Goal: Contribute content

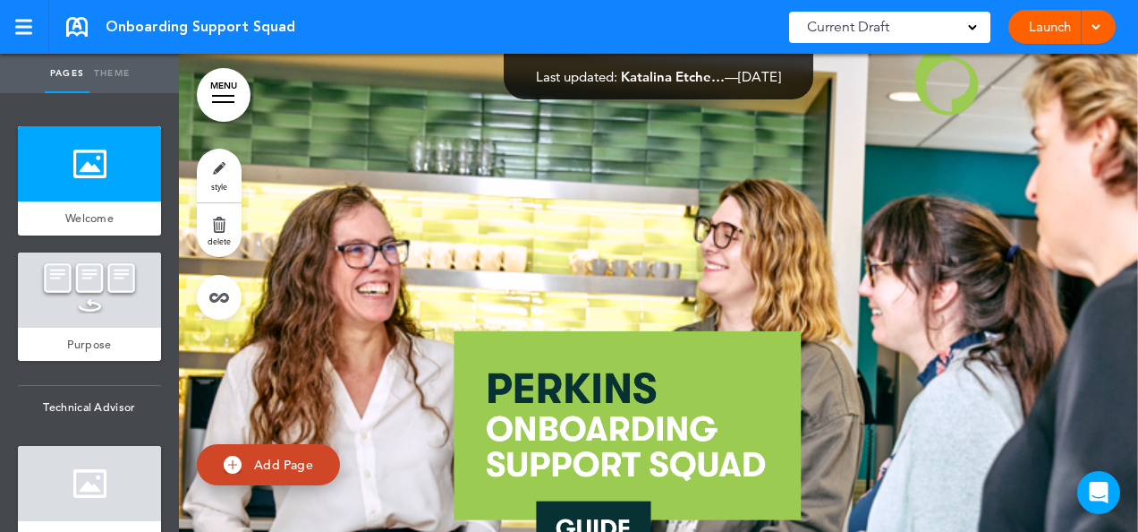
click at [1097, 33] on div at bounding box center [1094, 27] width 18 height 34
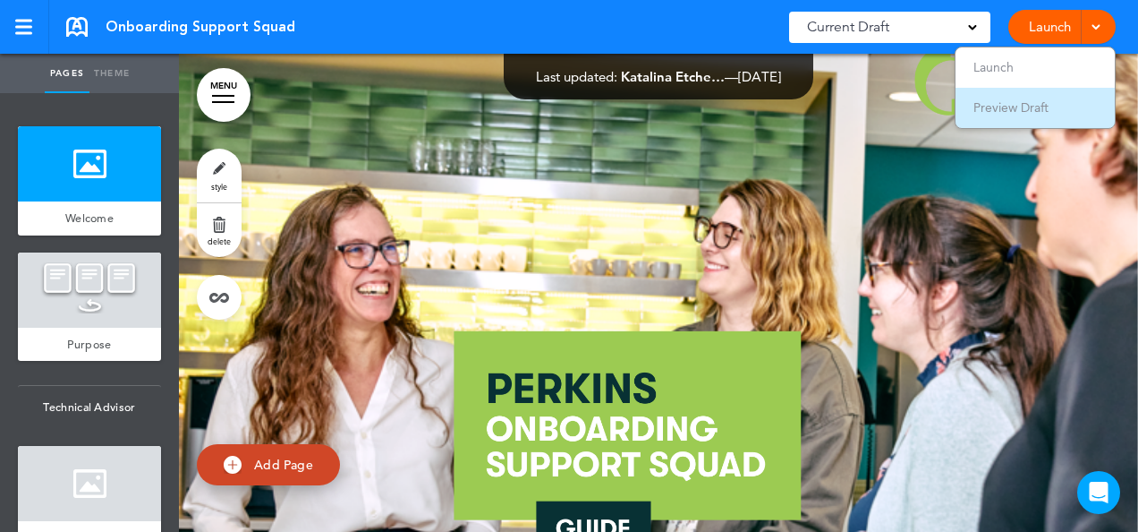
click at [1010, 106] on span "Preview Draft" at bounding box center [1011, 107] width 75 height 16
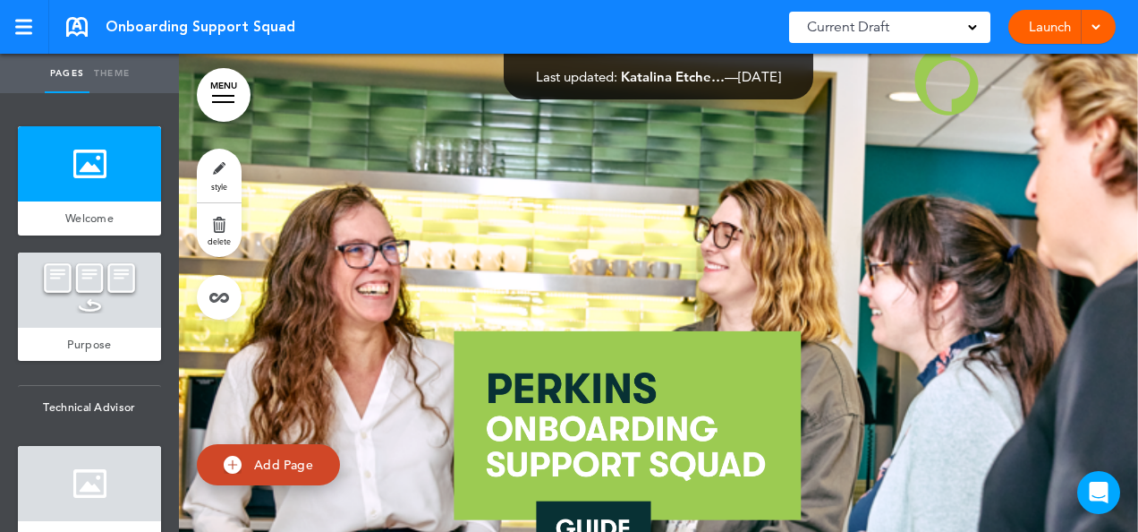
click at [554, 222] on div at bounding box center [658, 376] width 959 height 644
click at [227, 183] on link "style" at bounding box center [219, 176] width 45 height 54
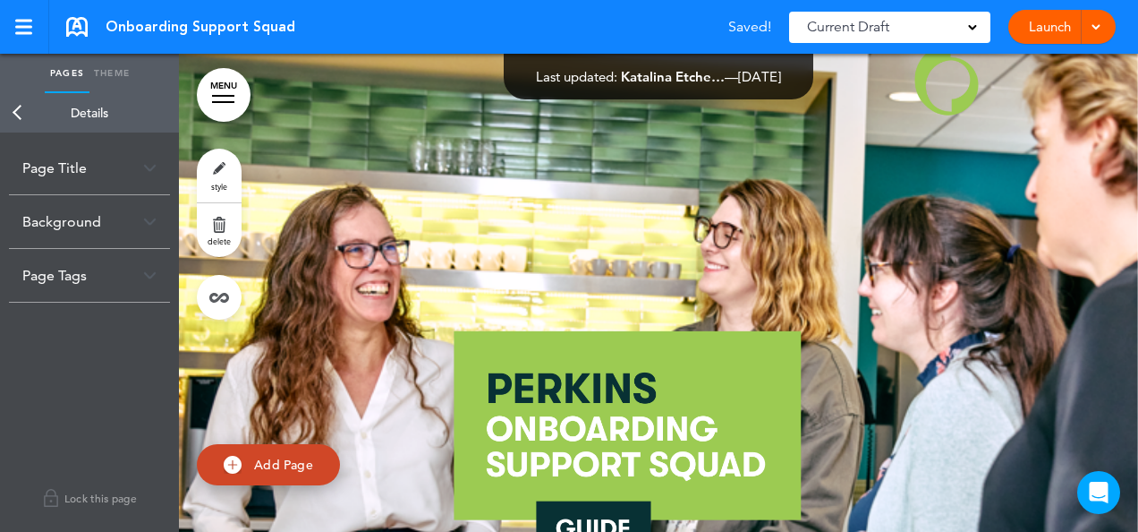
click at [89, 166] on div "Page Title" at bounding box center [89, 167] width 161 height 53
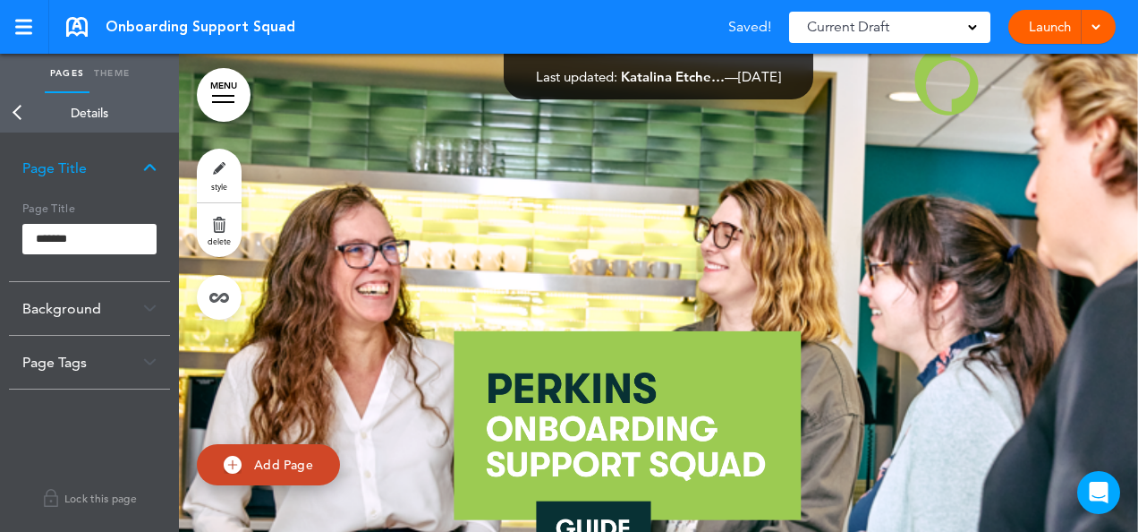
click at [88, 304] on div "Background" at bounding box center [89, 308] width 161 height 53
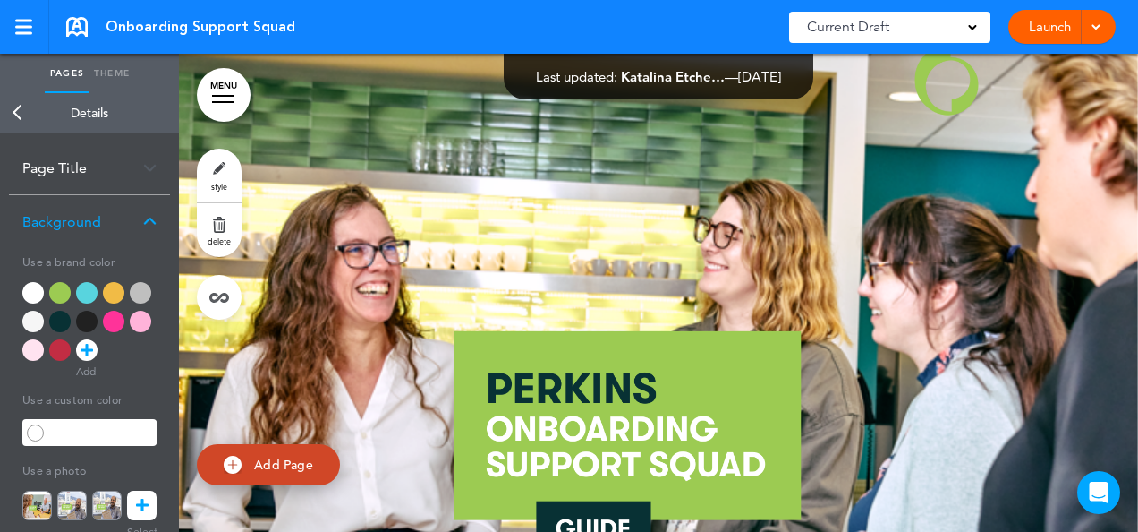
click at [140, 499] on icon at bounding box center [142, 505] width 13 height 30
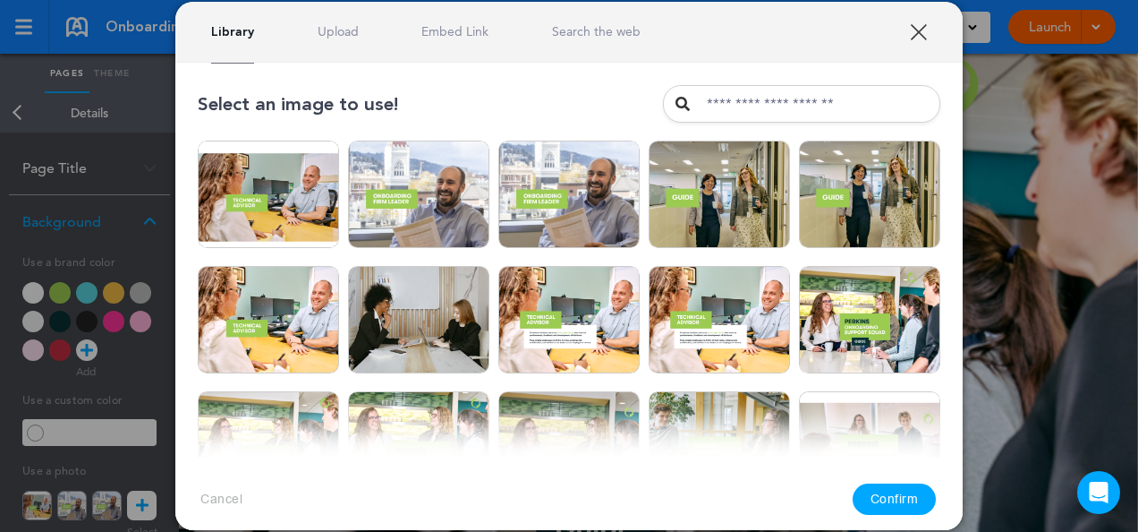
click at [342, 30] on link "Upload" at bounding box center [338, 31] width 41 height 17
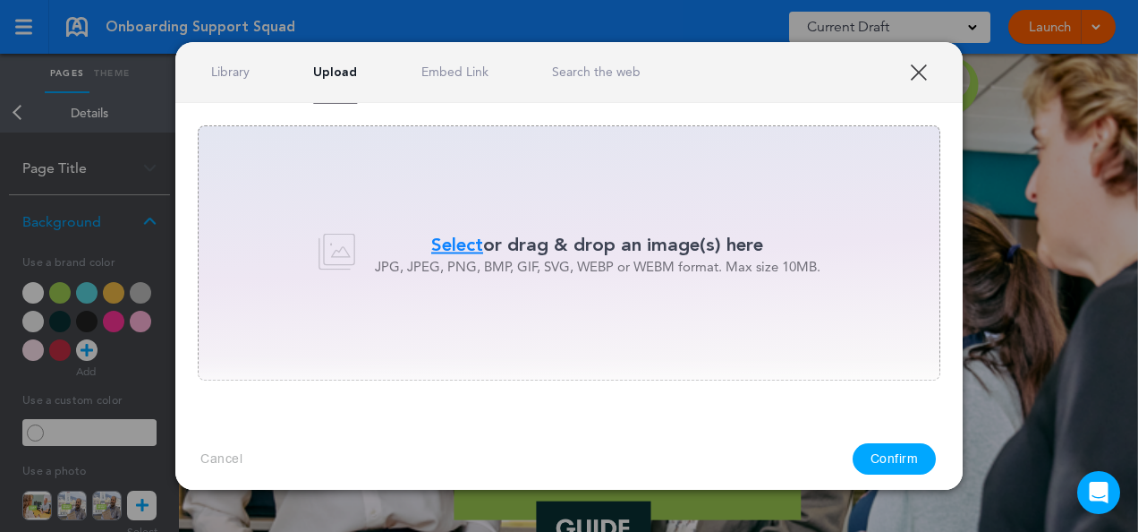
click at [469, 247] on span "Select" at bounding box center [457, 244] width 52 height 26
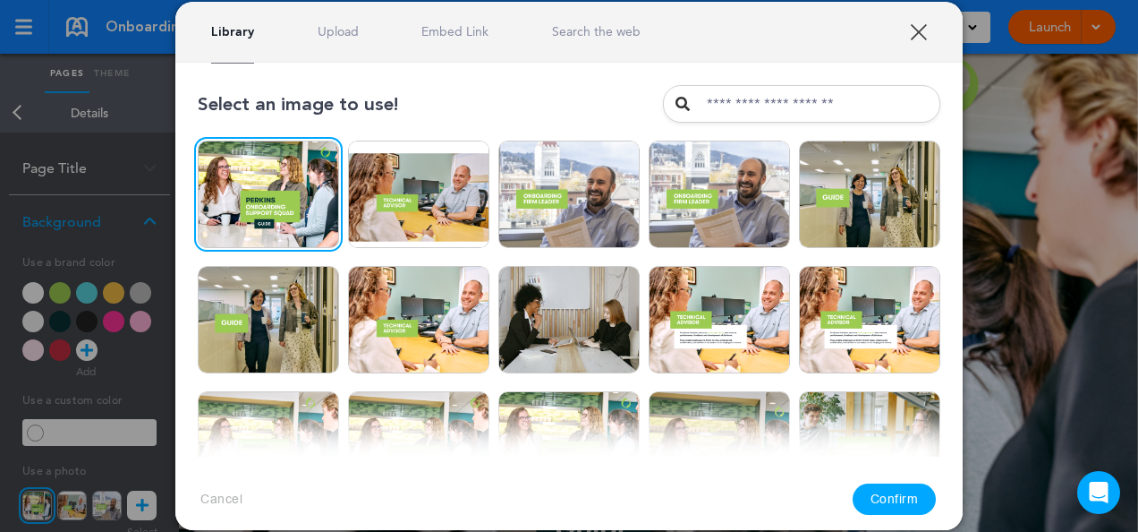
click at [883, 499] on button "Confirm" at bounding box center [895, 498] width 84 height 31
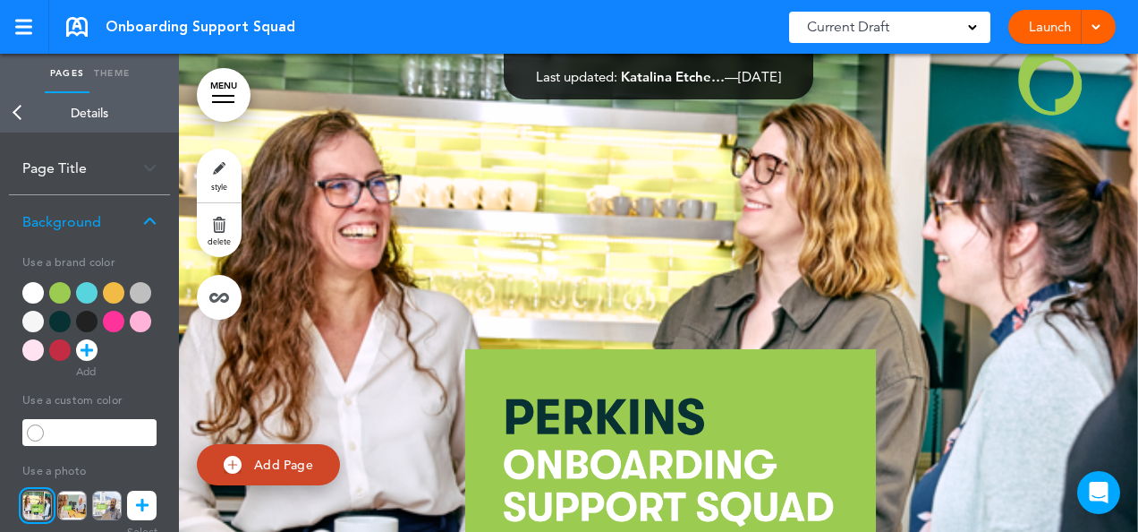
click at [145, 501] on icon at bounding box center [142, 505] width 13 height 30
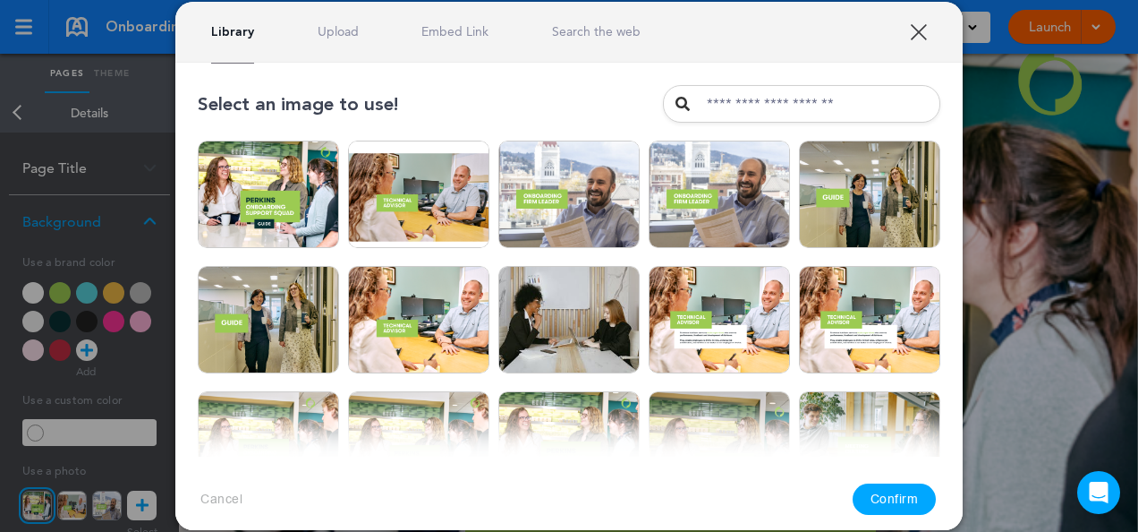
click at [344, 34] on link "Upload" at bounding box center [338, 31] width 41 height 17
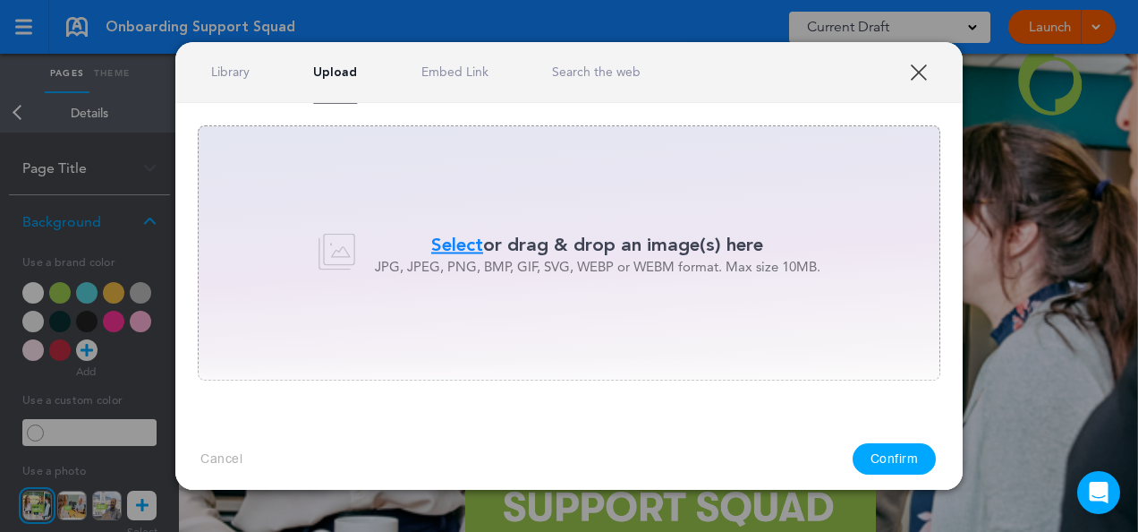
click at [454, 249] on span "Select" at bounding box center [457, 244] width 52 height 26
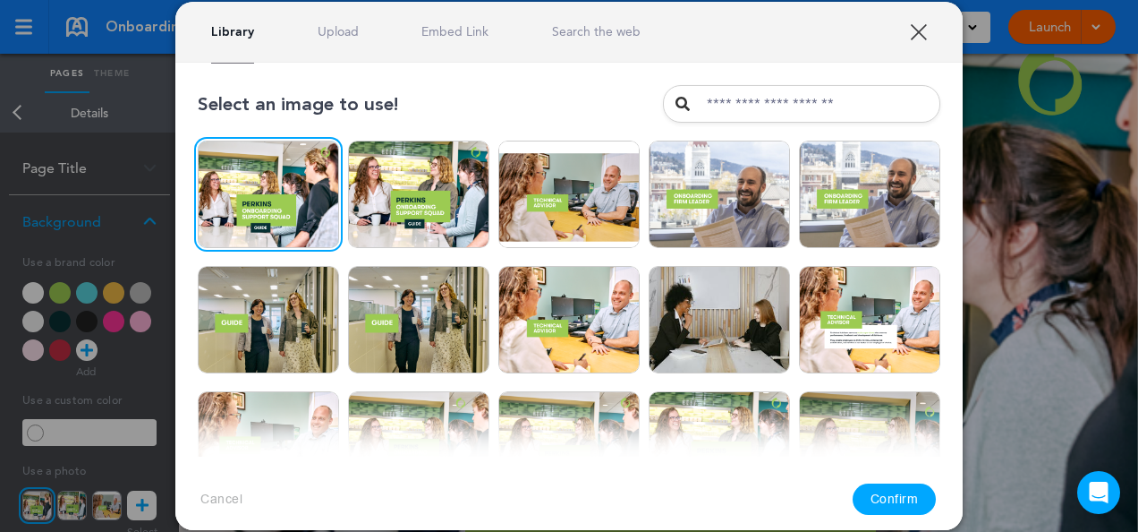
click at [901, 499] on button "Confirm" at bounding box center [895, 498] width 84 height 31
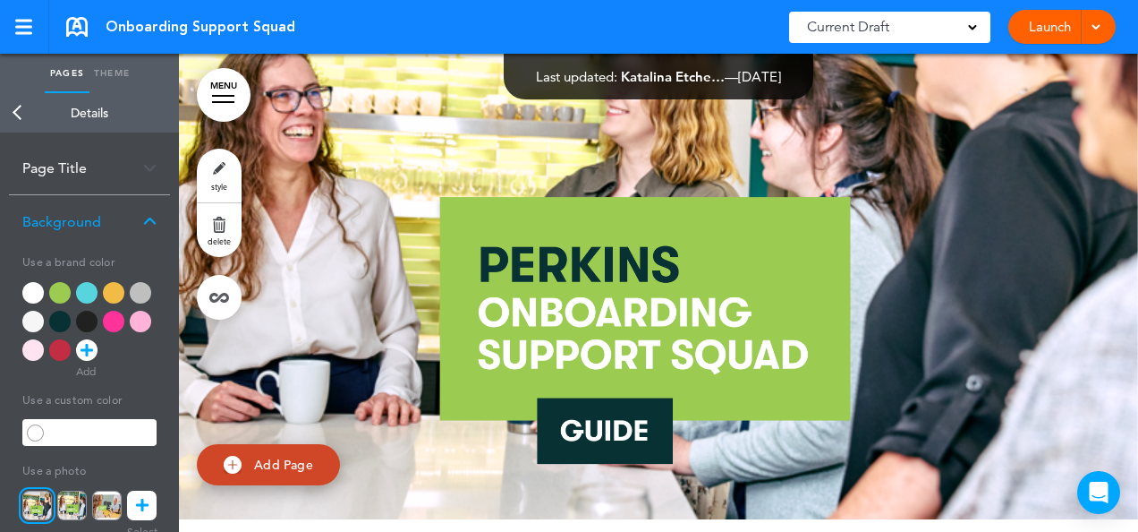
scroll to position [90, 0]
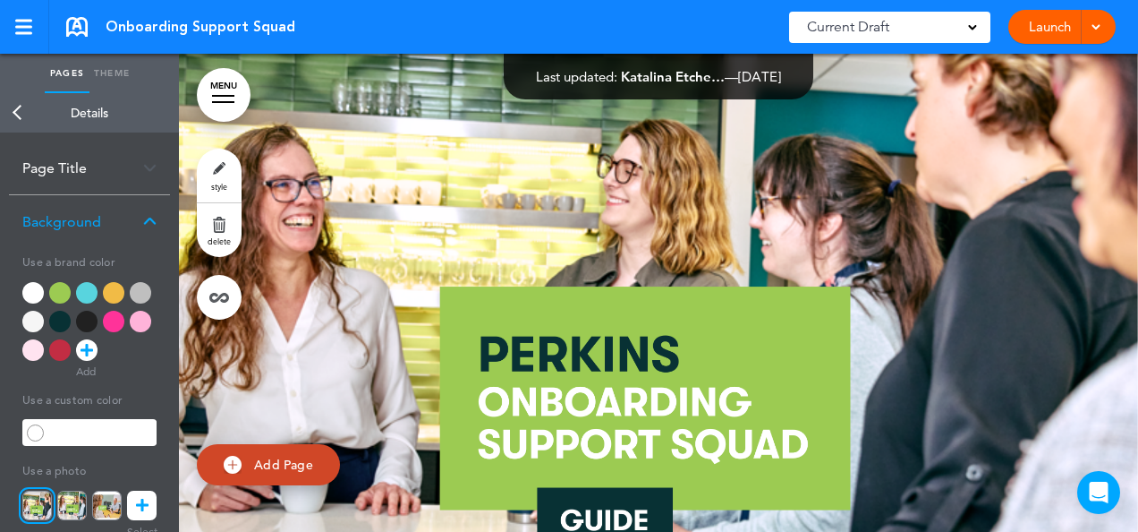
click at [337, 302] on div at bounding box center [658, 286] width 959 height 644
click at [149, 505] on link at bounding box center [142, 505] width 30 height 30
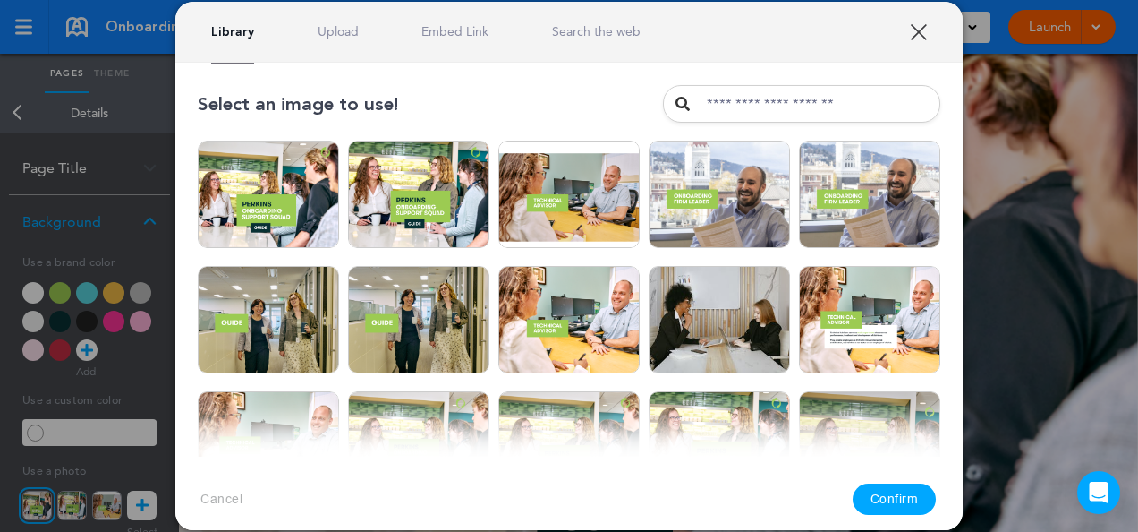
drag, startPoint x: 331, startPoint y: 32, endPoint x: 340, endPoint y: 38, distance: 10.4
click at [331, 33] on link "Upload" at bounding box center [338, 31] width 41 height 17
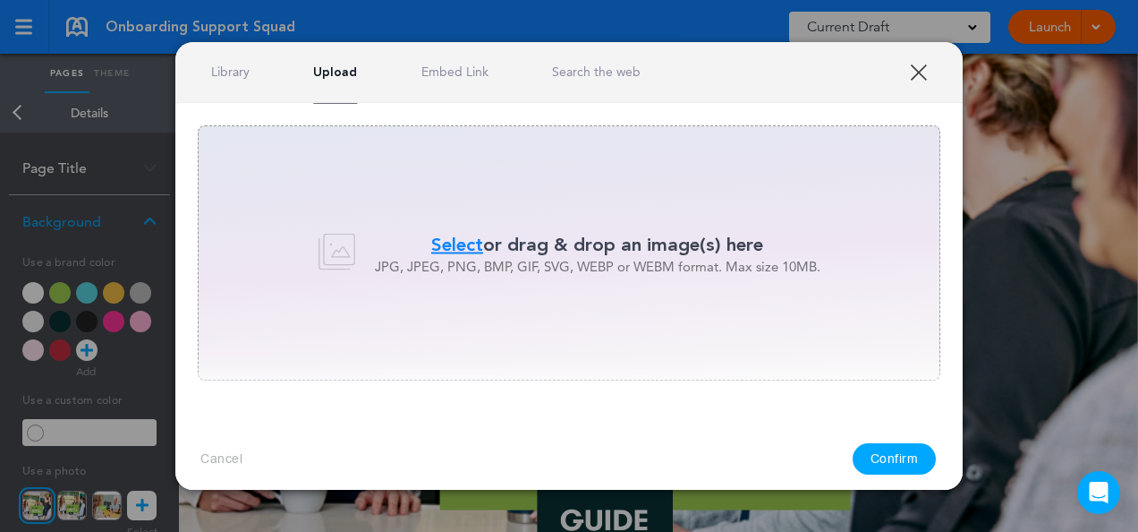
click at [443, 232] on span "Select" at bounding box center [457, 244] width 52 height 26
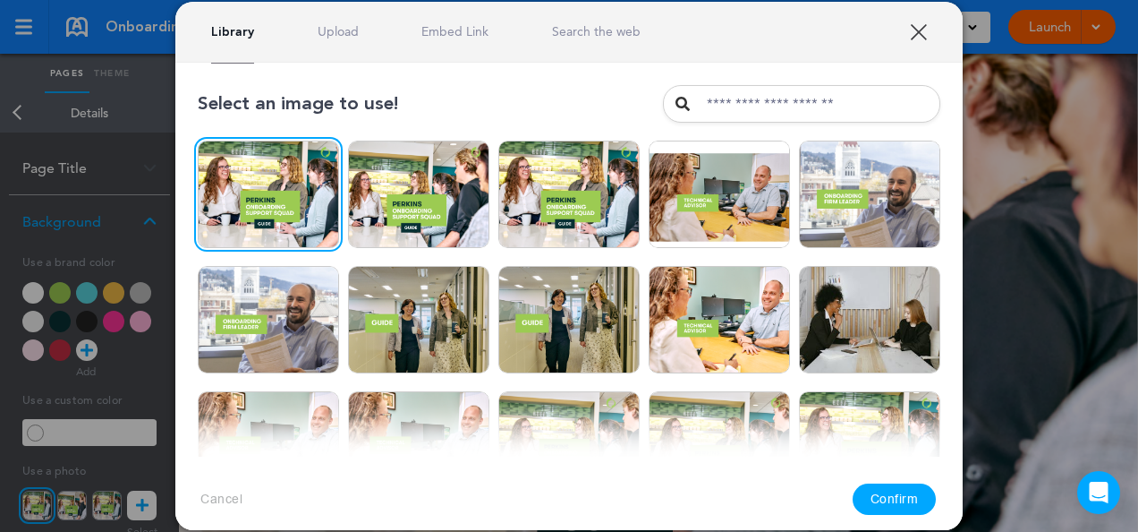
click at [890, 493] on button "Confirm" at bounding box center [895, 498] width 84 height 31
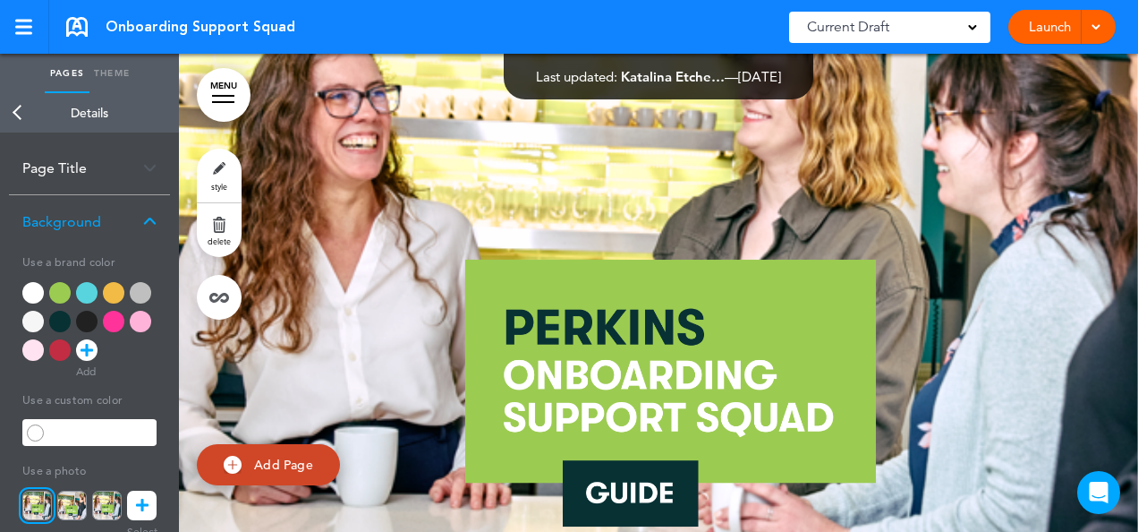
scroll to position [0, 0]
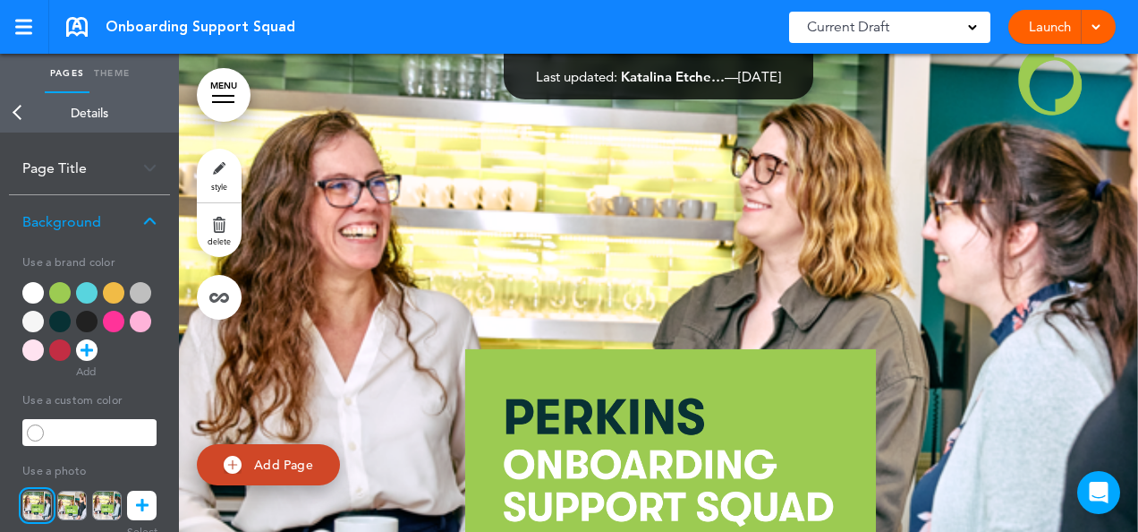
click at [1099, 26] on span at bounding box center [1096, 26] width 12 height 12
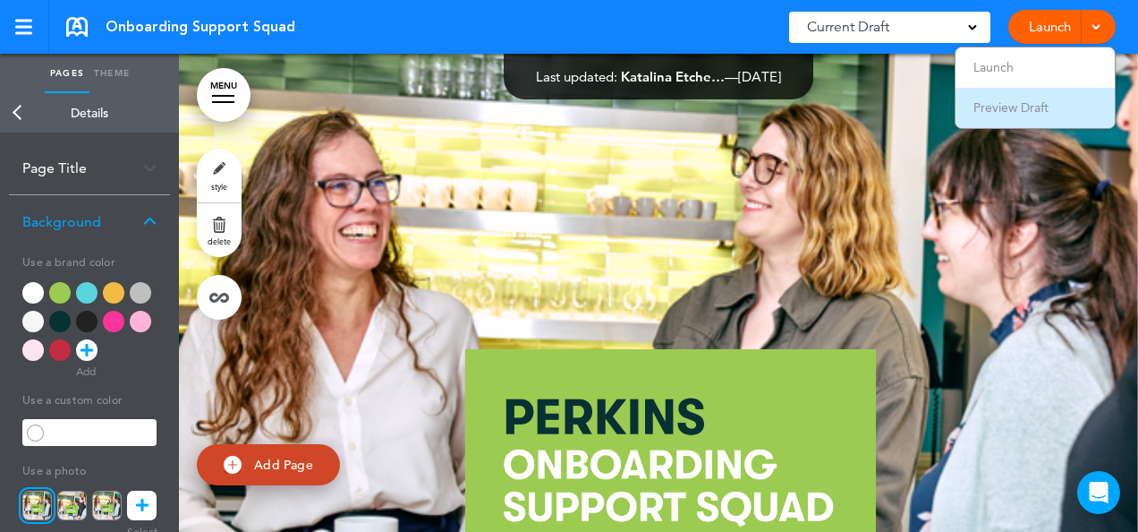
click at [1010, 110] on span "Preview Draft" at bounding box center [1011, 107] width 75 height 16
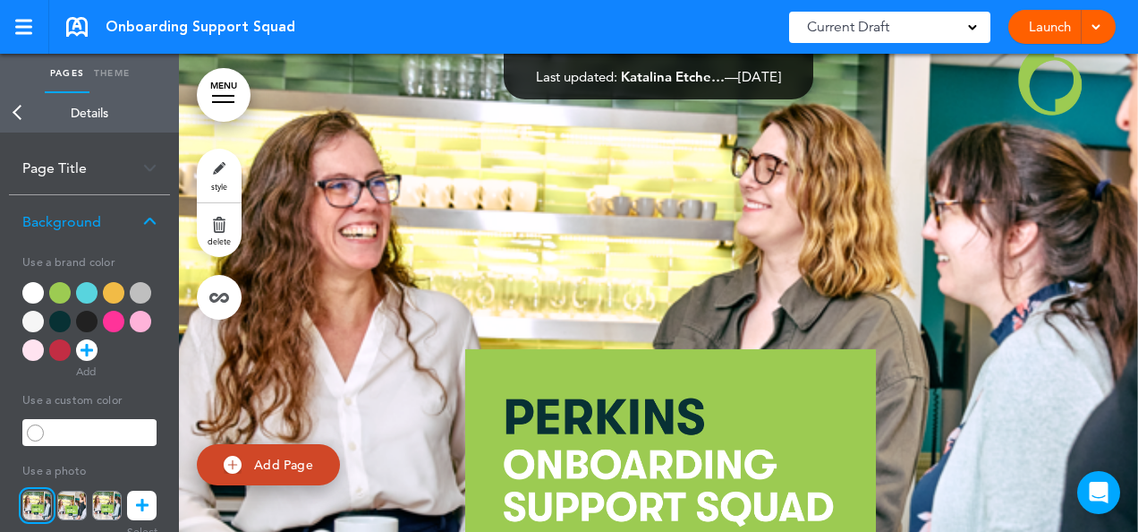
click at [141, 507] on icon at bounding box center [142, 505] width 13 height 30
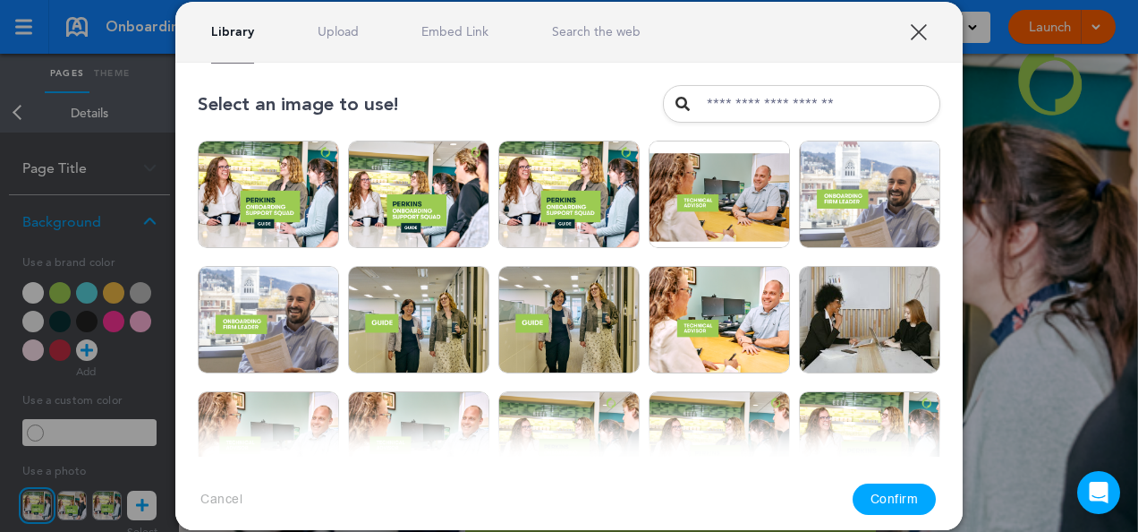
click at [331, 30] on link "Upload" at bounding box center [338, 31] width 41 height 17
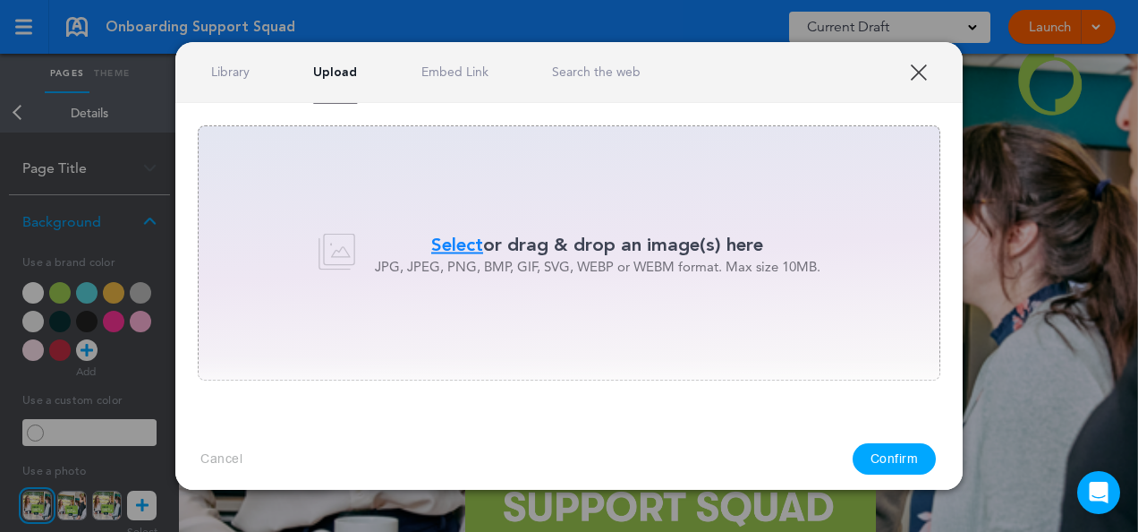
click at [467, 241] on span "Select" at bounding box center [457, 244] width 52 height 26
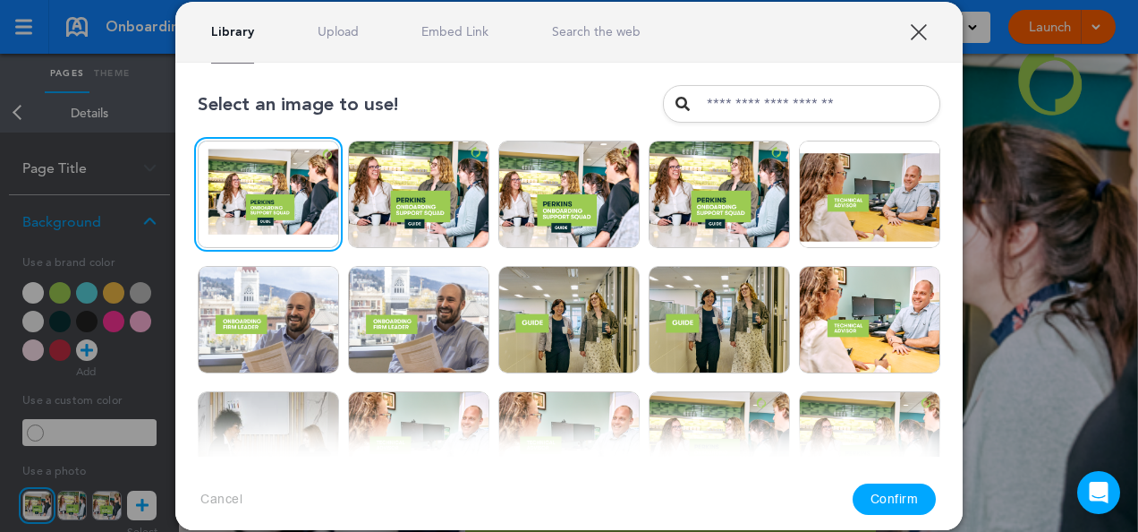
click at [923, 508] on button "Confirm" at bounding box center [895, 498] width 84 height 31
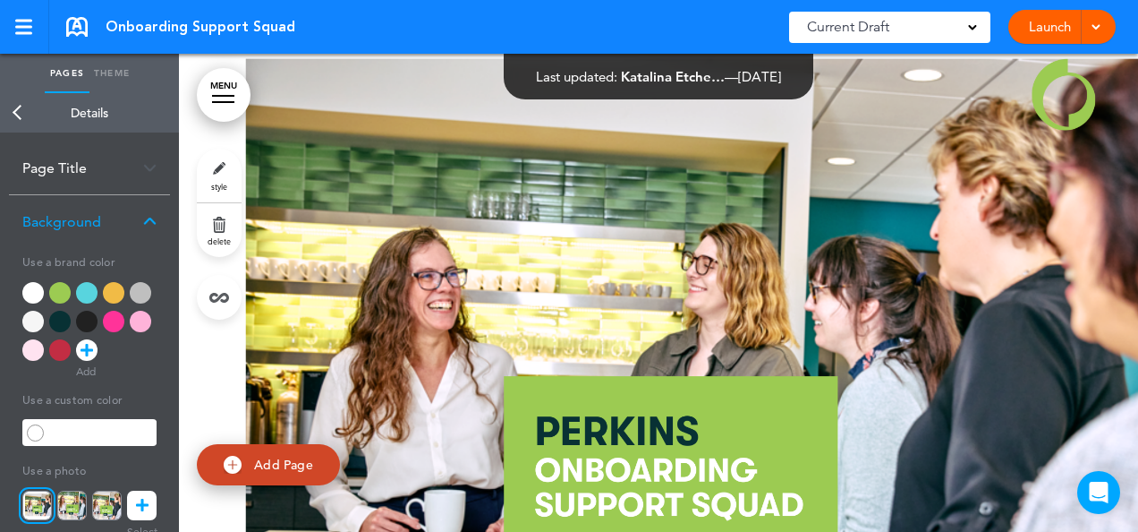
scroll to position [90, 0]
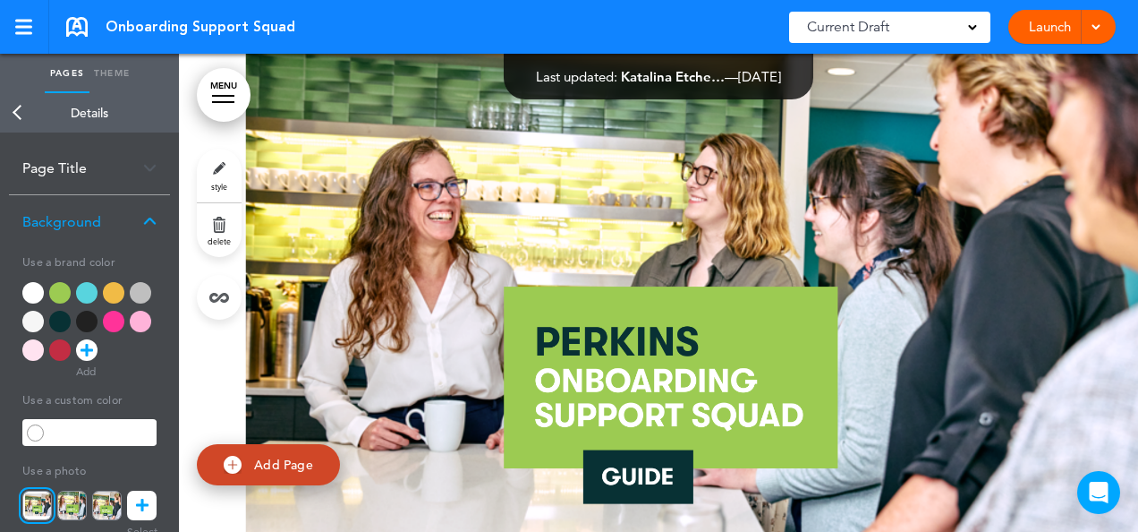
click at [138, 509] on icon at bounding box center [142, 505] width 13 height 30
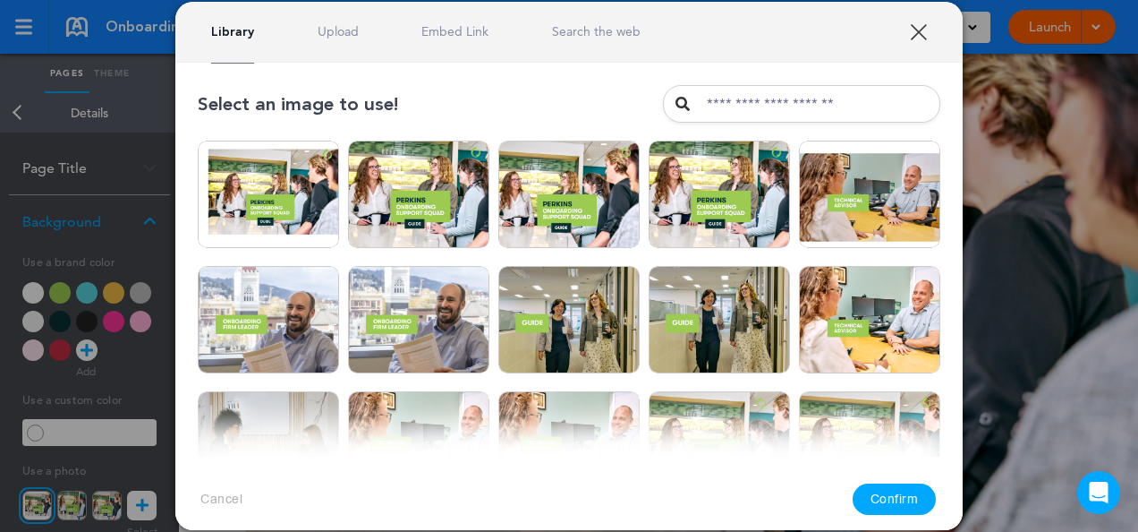
click at [337, 27] on link "Upload" at bounding box center [338, 31] width 41 height 17
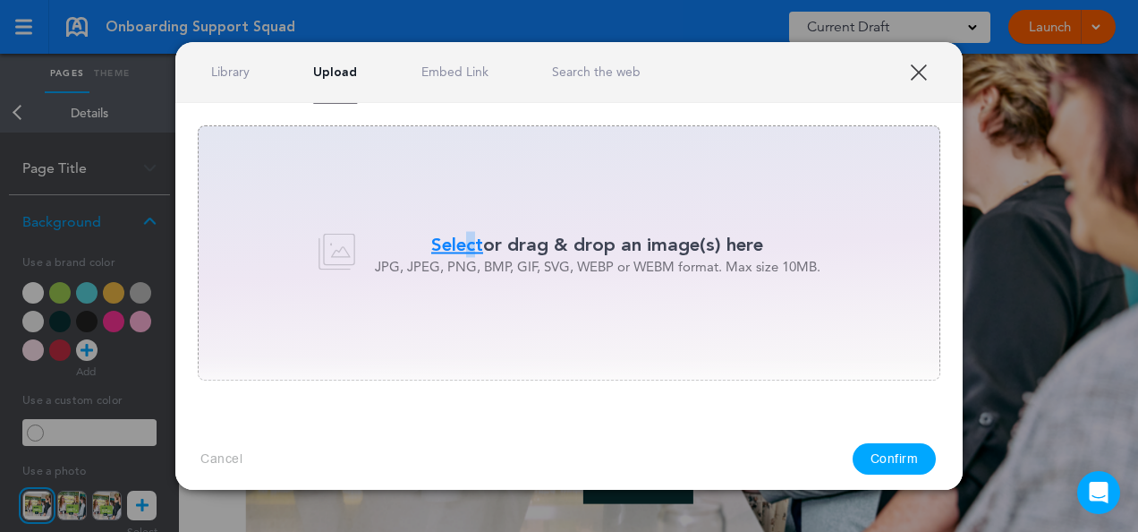
click at [465, 245] on span "Select" at bounding box center [457, 244] width 52 height 26
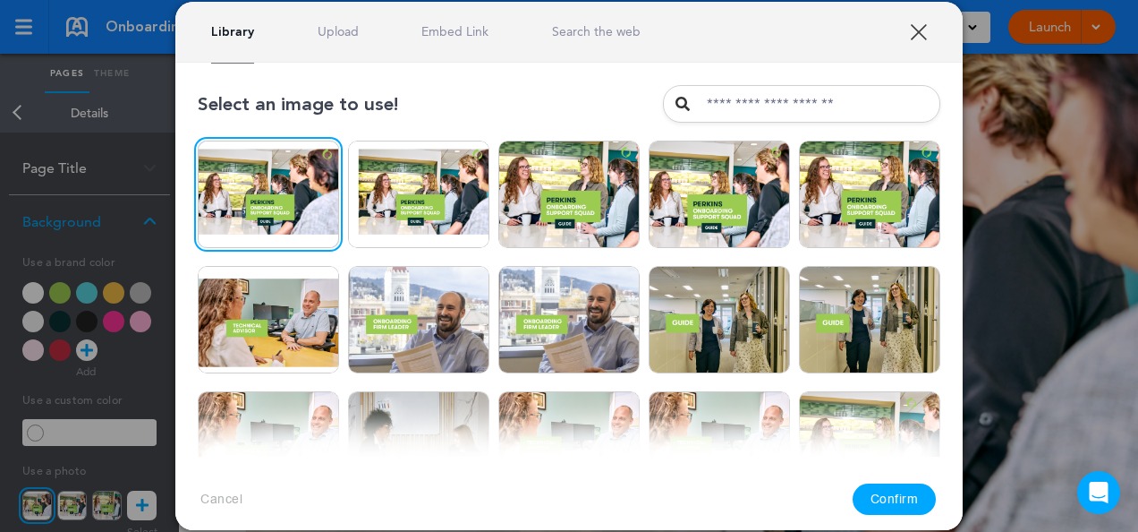
click at [916, 503] on button "Confirm" at bounding box center [895, 498] width 84 height 31
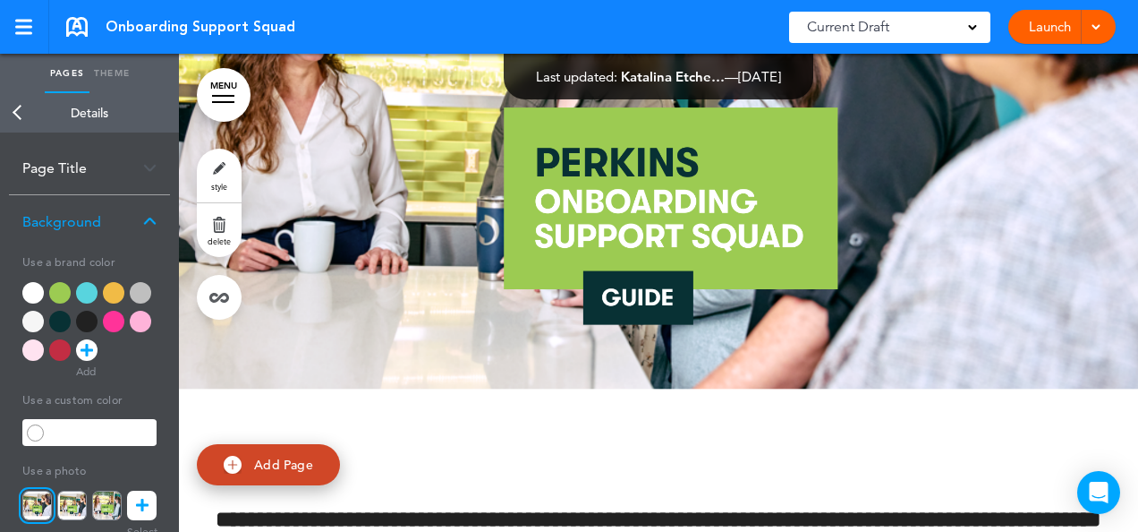
scroll to position [0, 0]
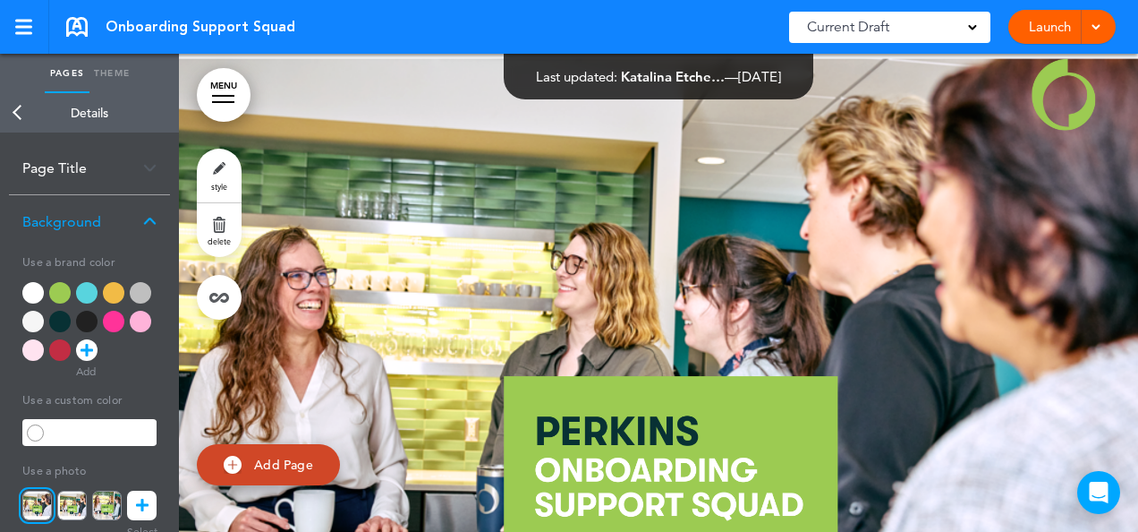
click at [1096, 18] on div at bounding box center [1094, 27] width 18 height 34
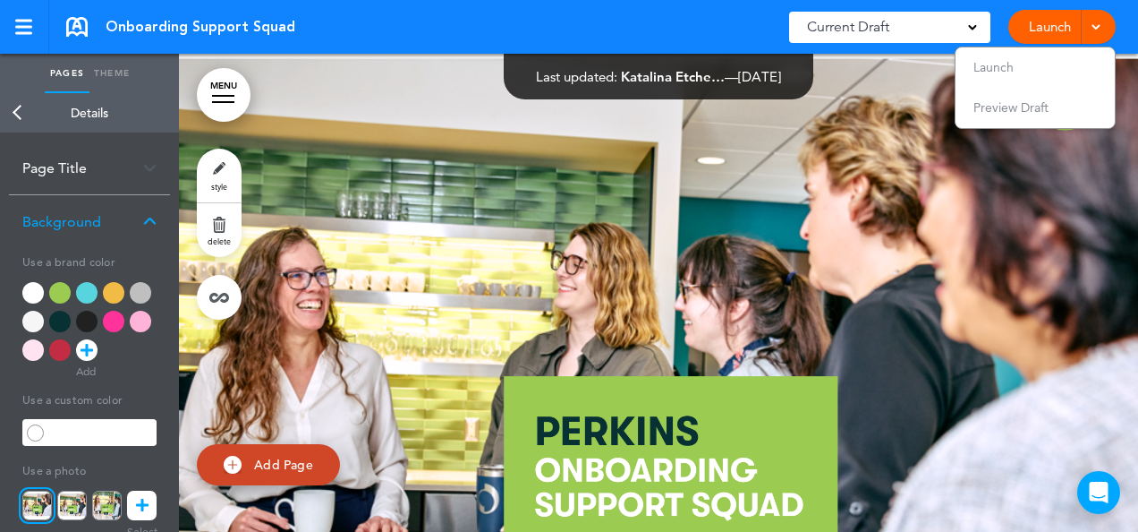
click at [1061, 248] on div at bounding box center [658, 376] width 959 height 644
click at [1006, 115] on span "Preview Draft" at bounding box center [1011, 107] width 75 height 16
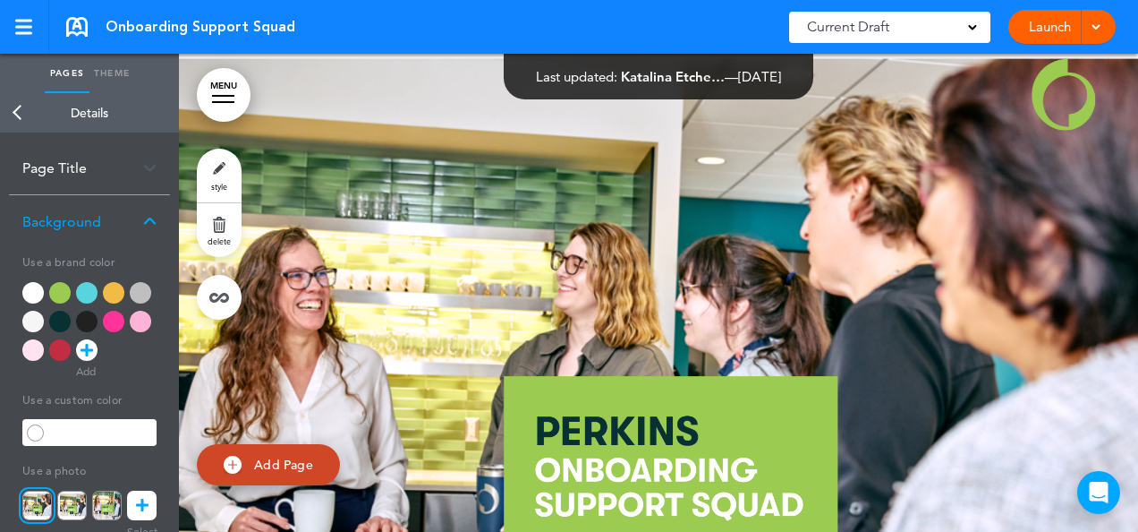
click at [140, 511] on icon at bounding box center [142, 505] width 13 height 30
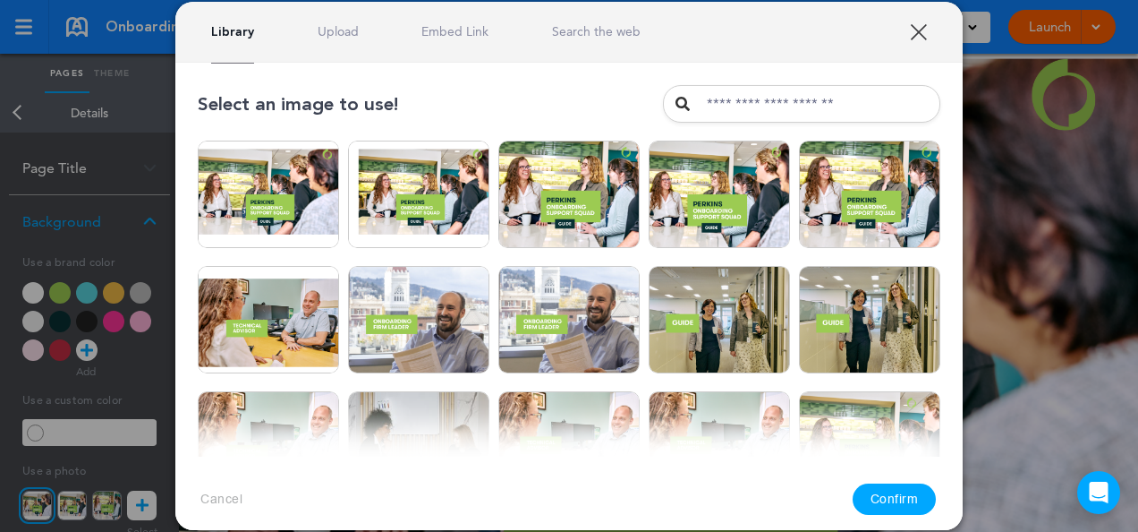
click at [337, 27] on link "Upload" at bounding box center [338, 31] width 41 height 17
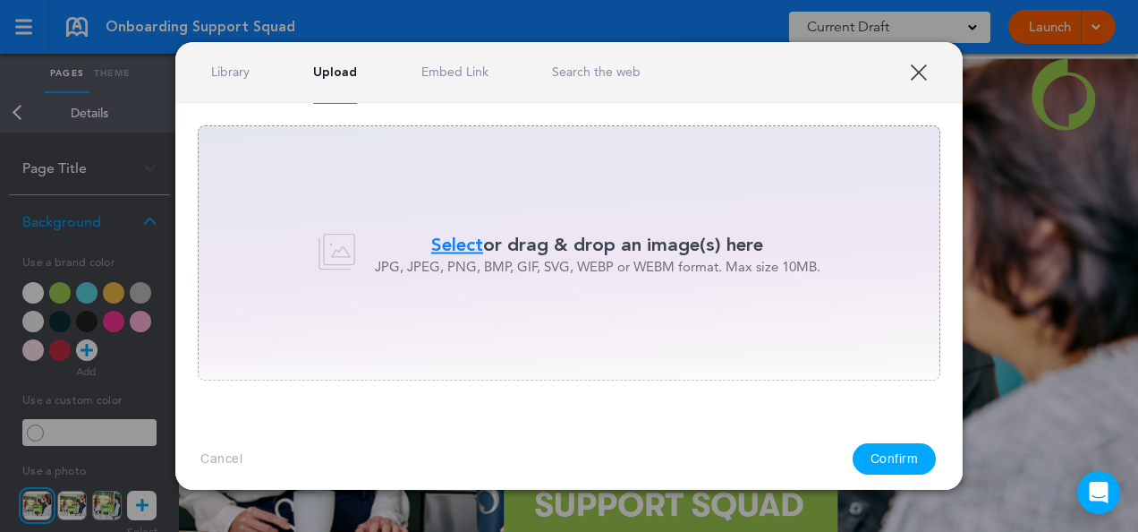
click at [456, 243] on span "Select" at bounding box center [457, 244] width 52 height 26
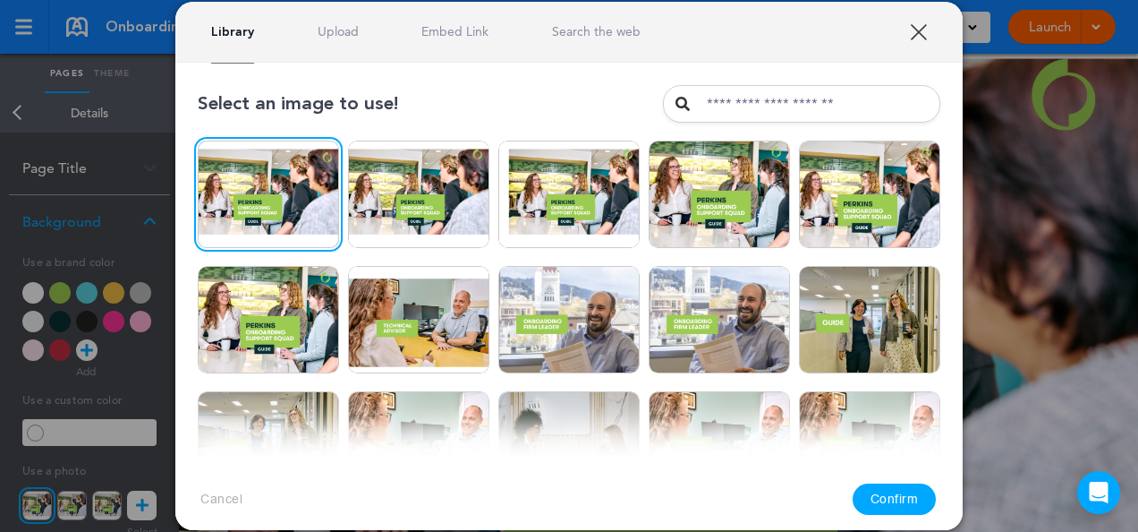
click at [903, 499] on button "Confirm" at bounding box center [895, 498] width 84 height 31
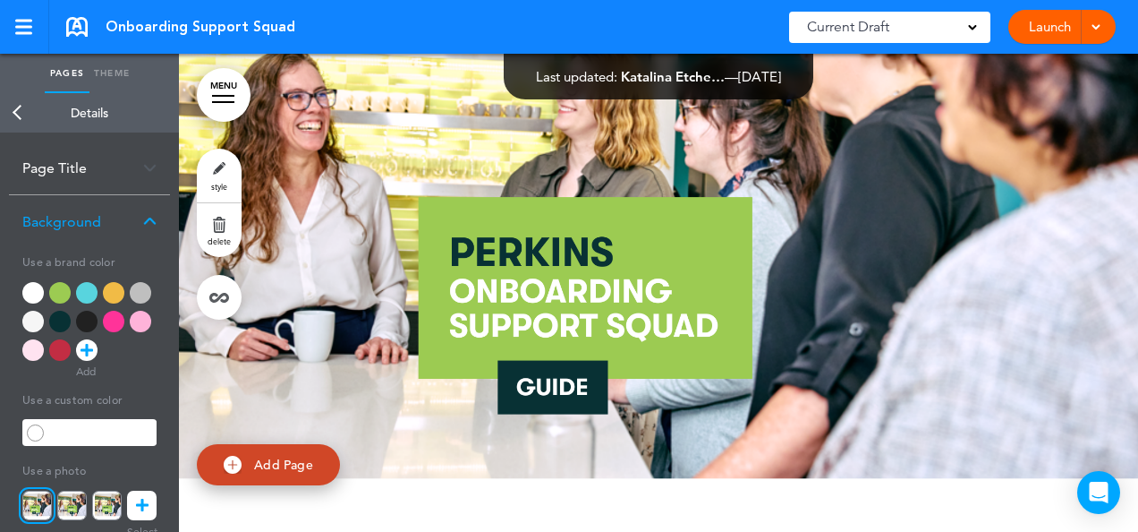
scroll to position [90, 0]
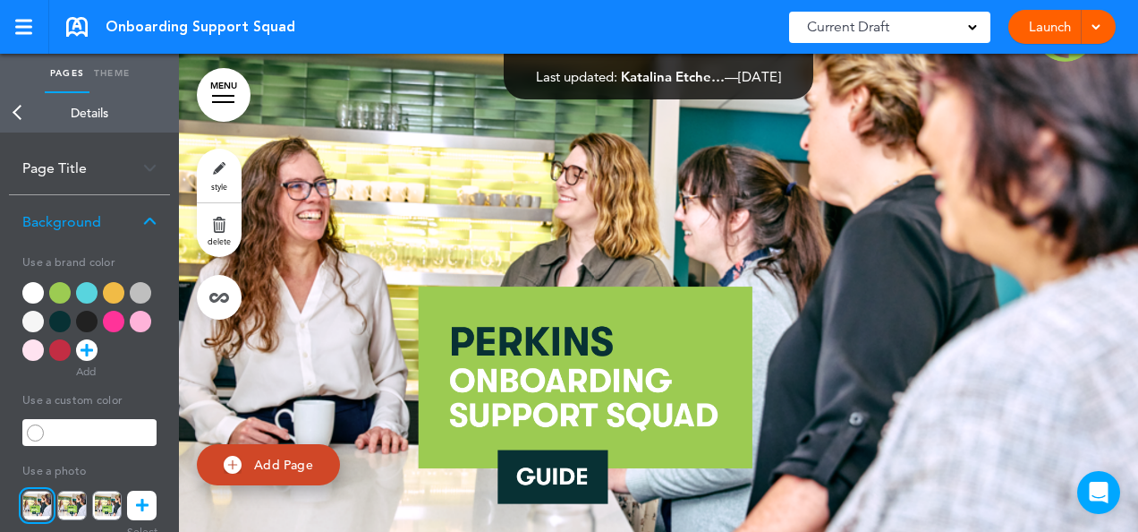
click at [1094, 35] on div at bounding box center [1094, 27] width 18 height 34
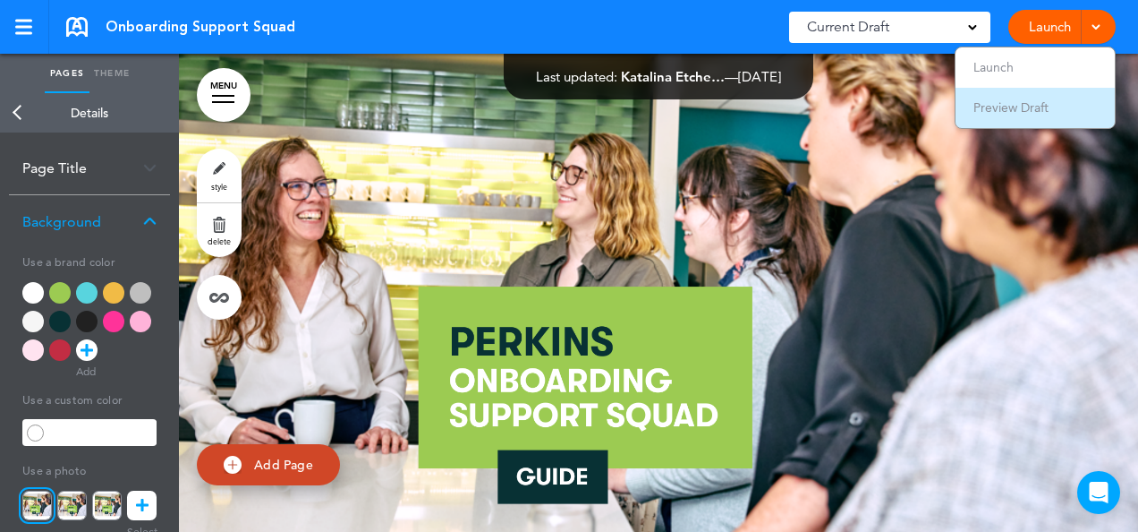
click at [1015, 118] on li "Preview Draft" at bounding box center [1035, 108] width 159 height 40
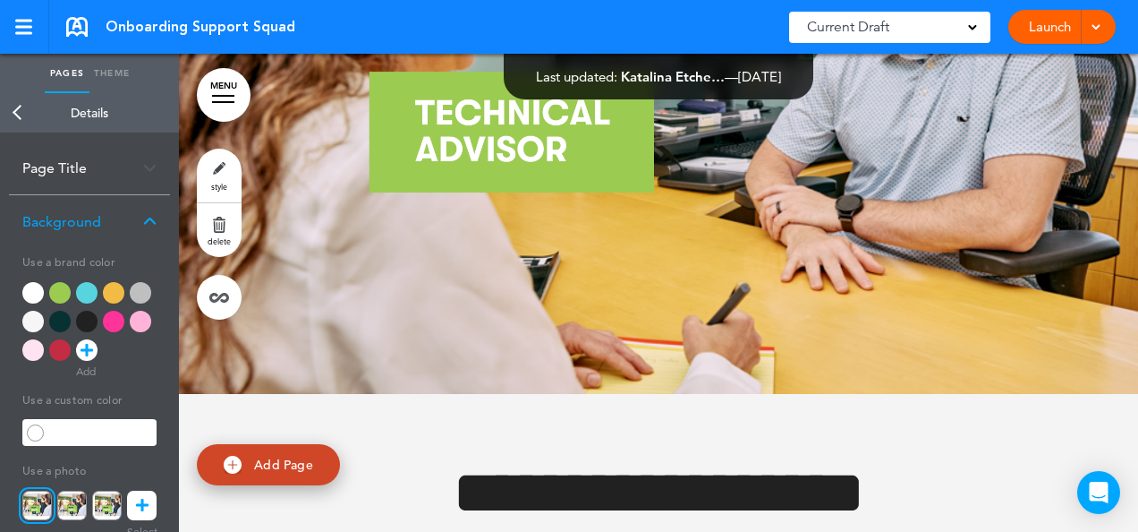
scroll to position [2417, 0]
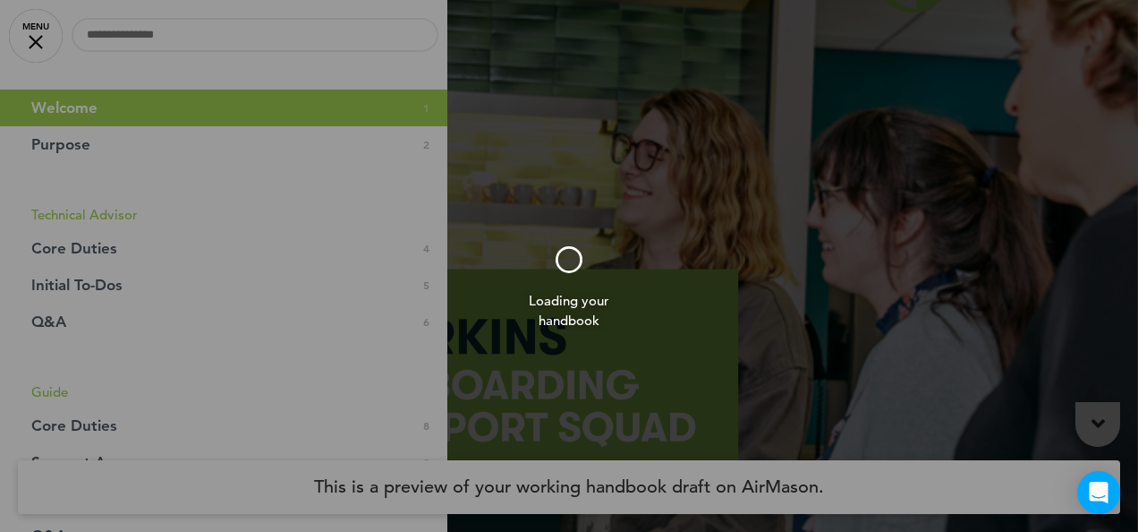
click at [733, 138] on div at bounding box center [569, 266] width 1138 height 532
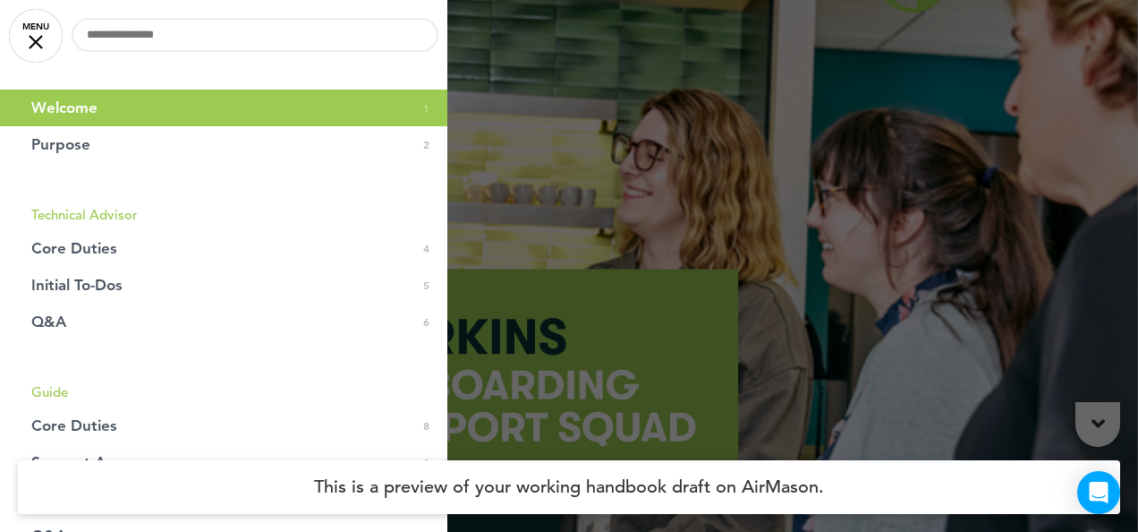
click at [685, 160] on div at bounding box center [569, 266] width 1138 height 532
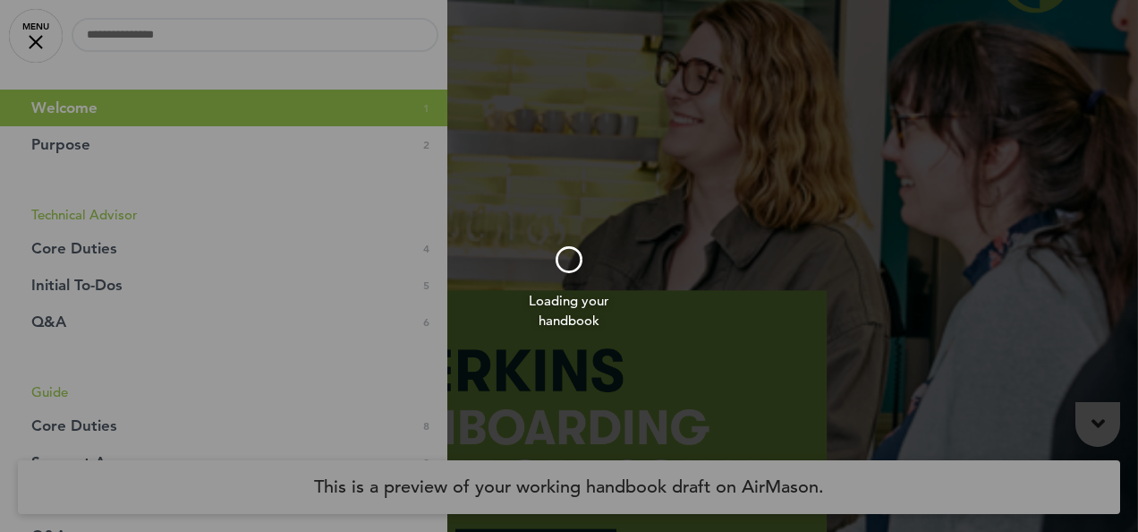
click at [678, 200] on div at bounding box center [569, 266] width 1138 height 532
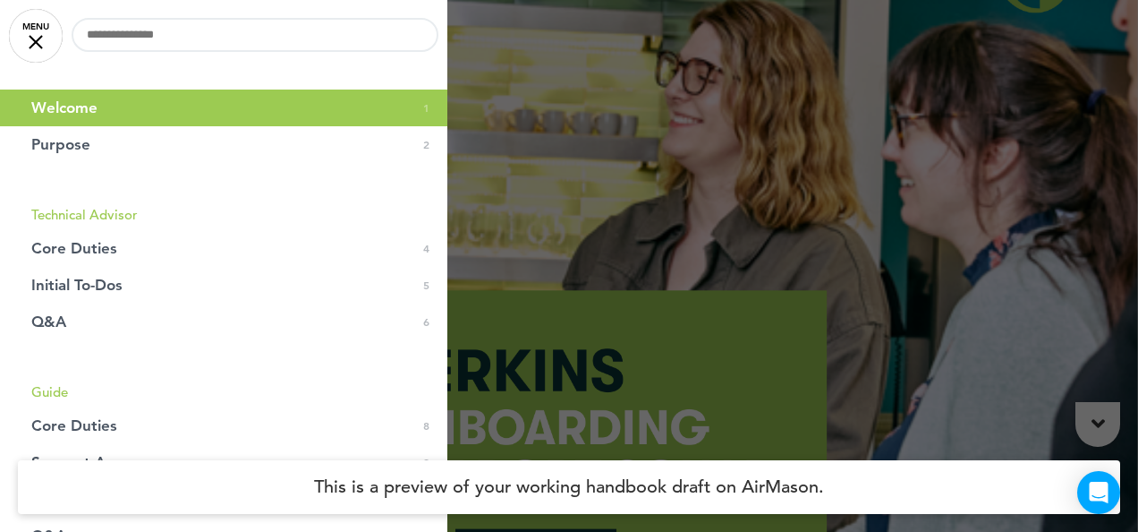
click at [621, 192] on div at bounding box center [569, 266] width 1138 height 532
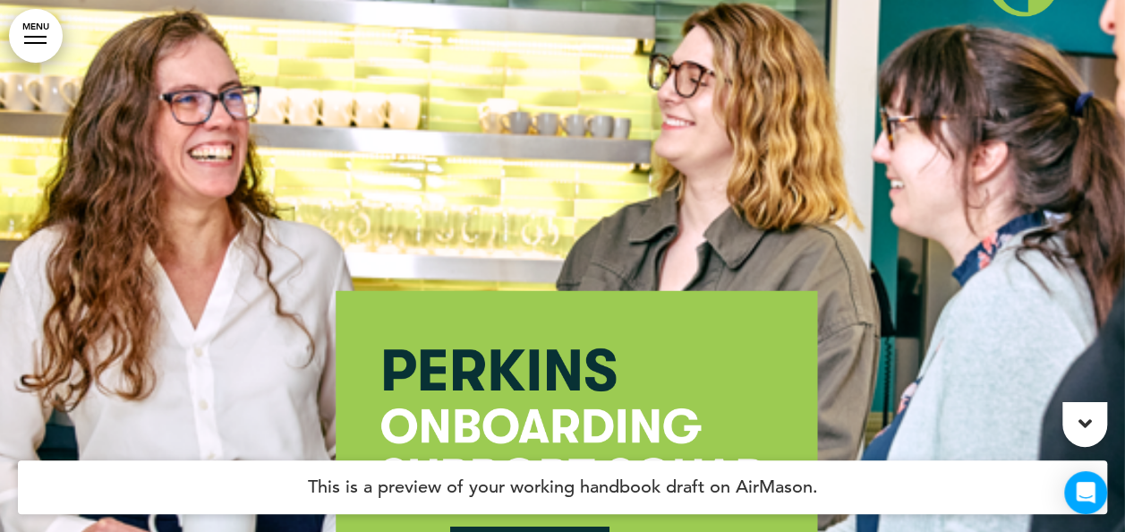
scroll to position [90, 0]
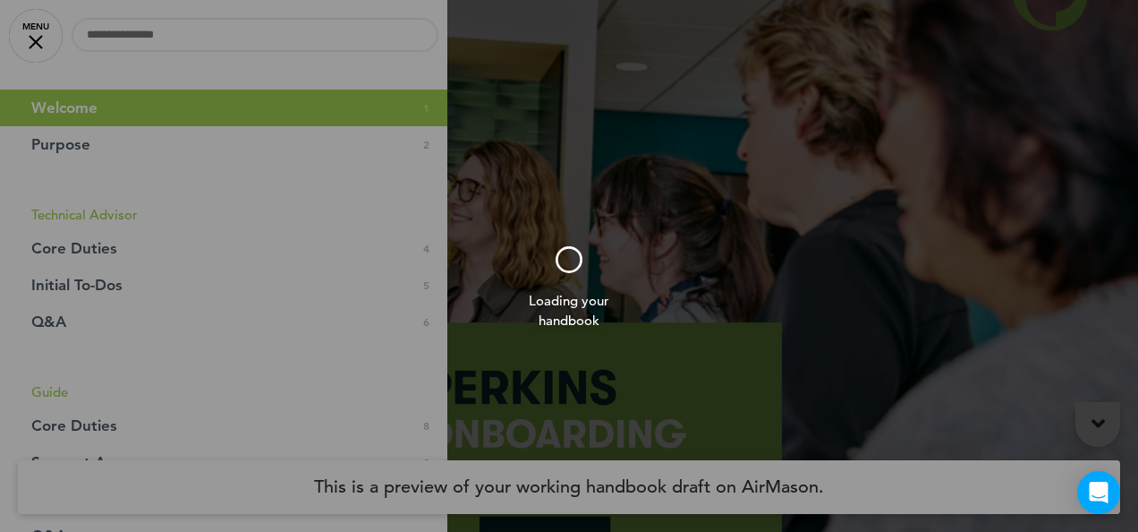
click at [761, 228] on div at bounding box center [569, 266] width 1138 height 532
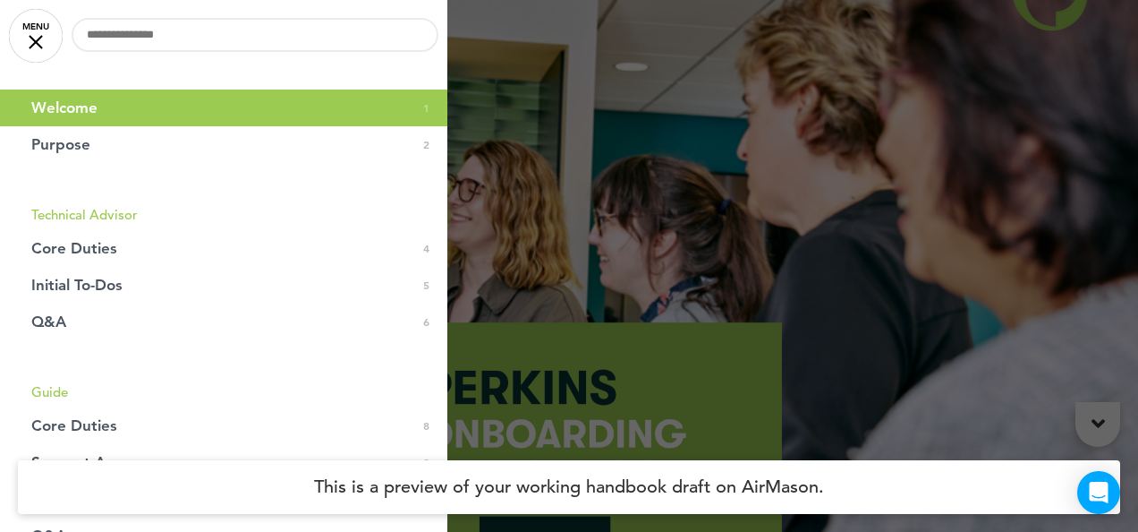
click at [764, 228] on div at bounding box center [569, 266] width 1138 height 532
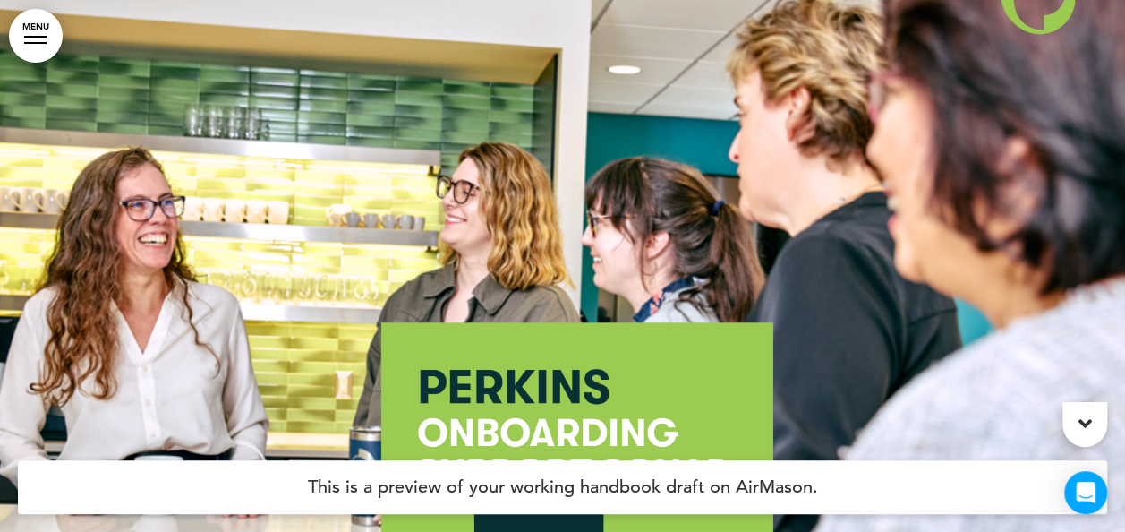
click at [45, 35] on link "MENU" at bounding box center [36, 36] width 54 height 54
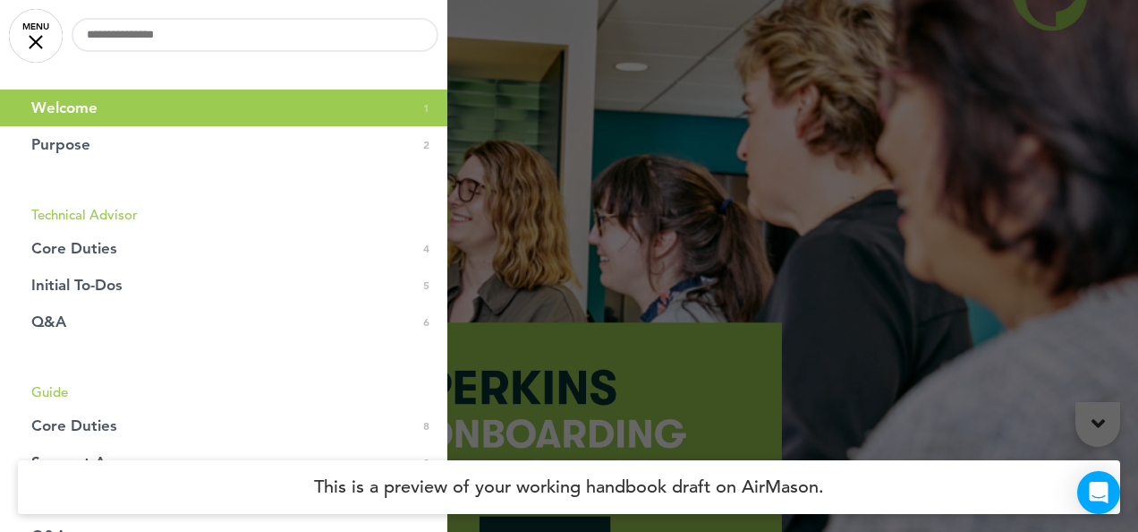
click at [684, 204] on div at bounding box center [569, 266] width 1138 height 532
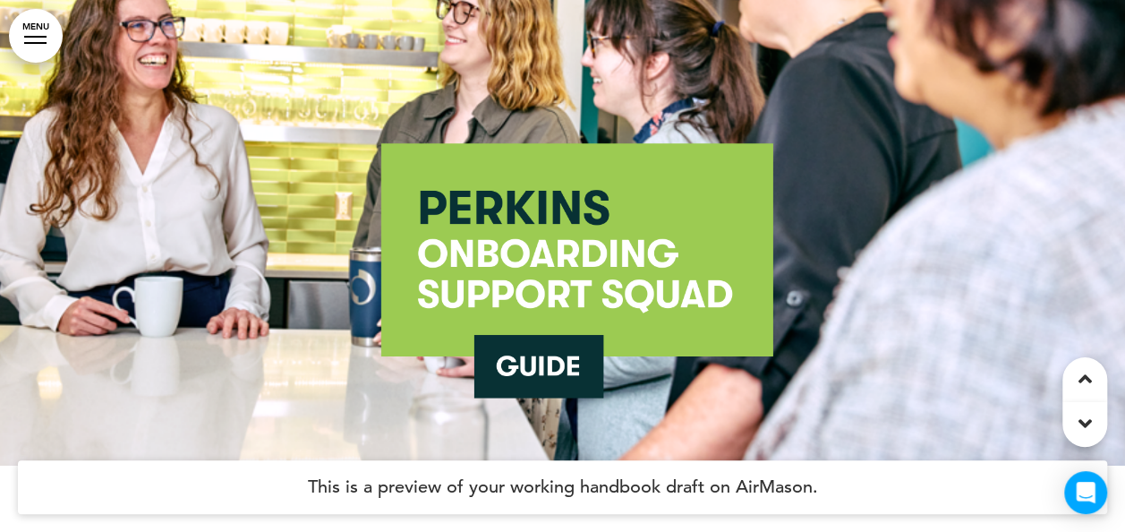
scroll to position [90, 0]
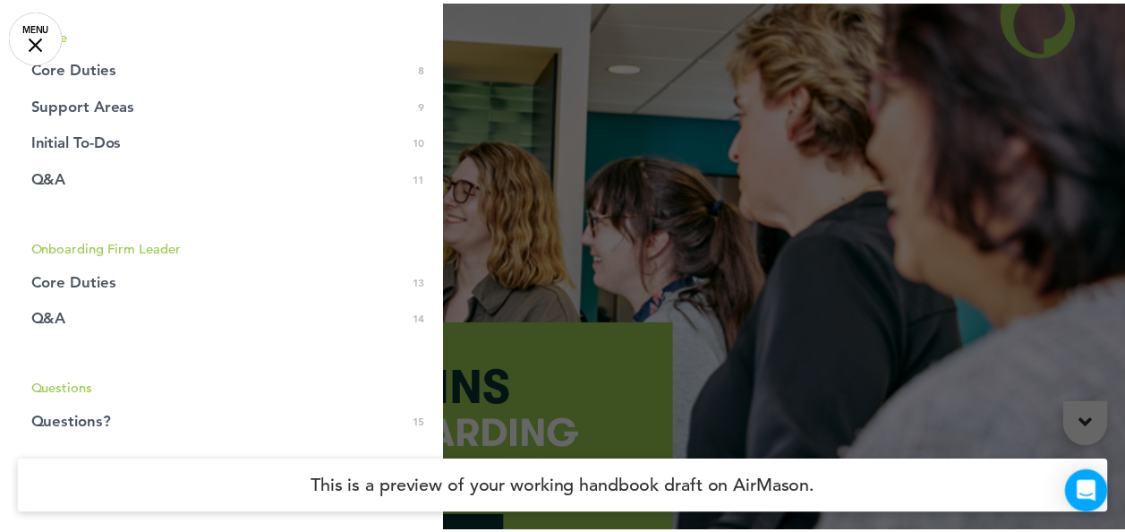
scroll to position [446, 0]
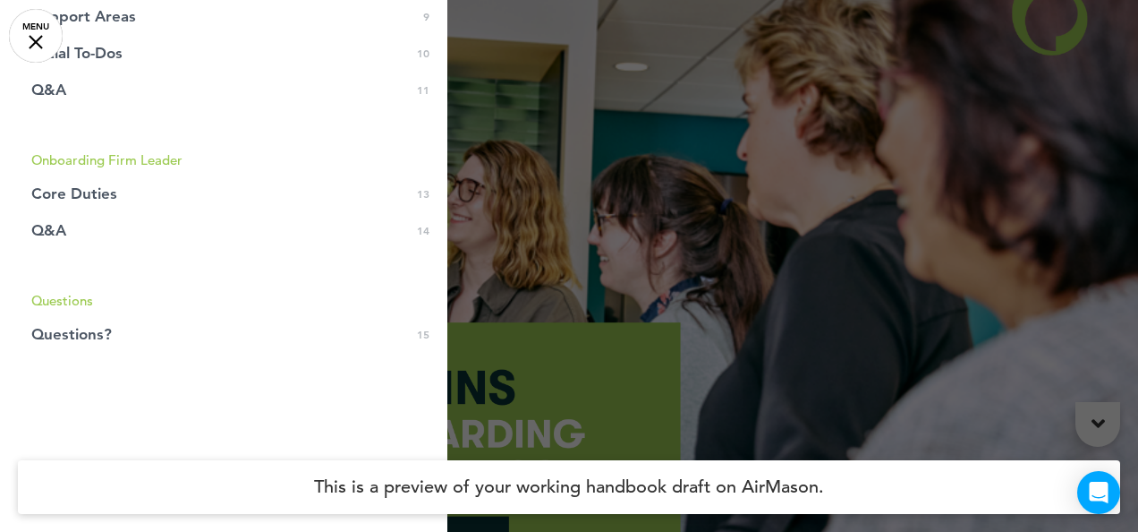
click at [655, 238] on div at bounding box center [569, 266] width 1138 height 532
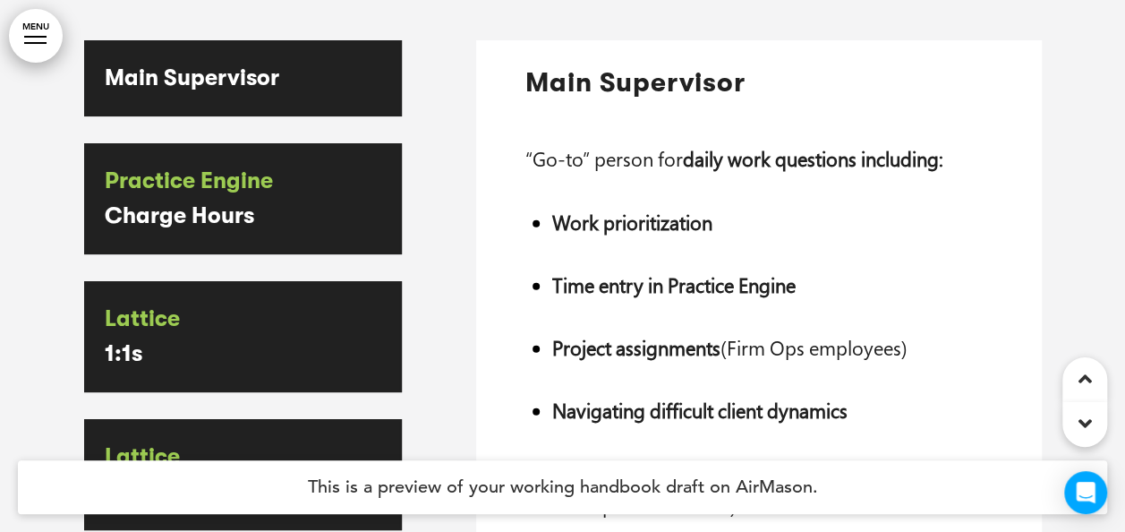
scroll to position [2327, 0]
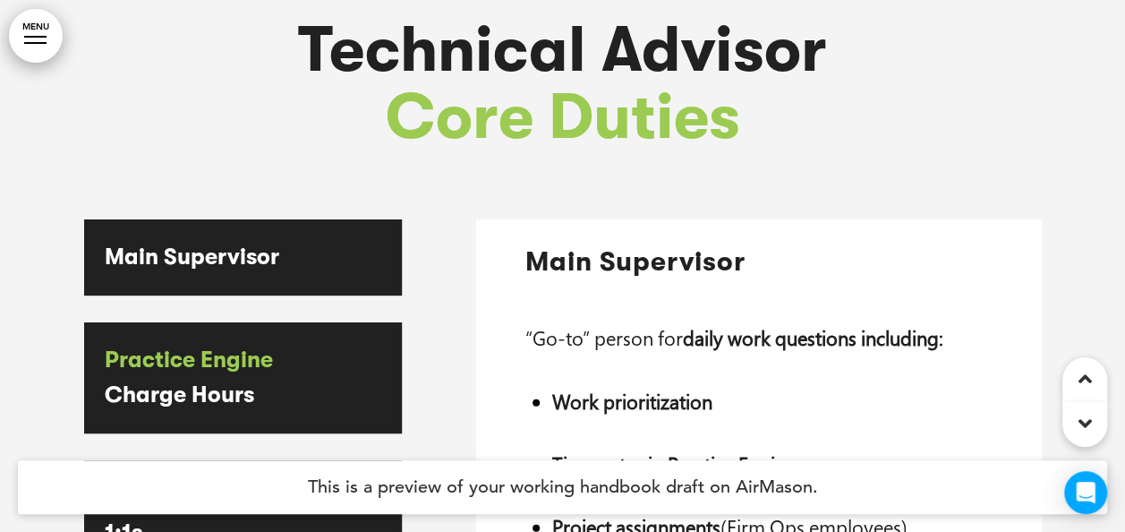
click at [270, 247] on span "Main Supervisor" at bounding box center [192, 258] width 175 height 22
click at [262, 350] on span "Practice Engine" at bounding box center [189, 361] width 168 height 22
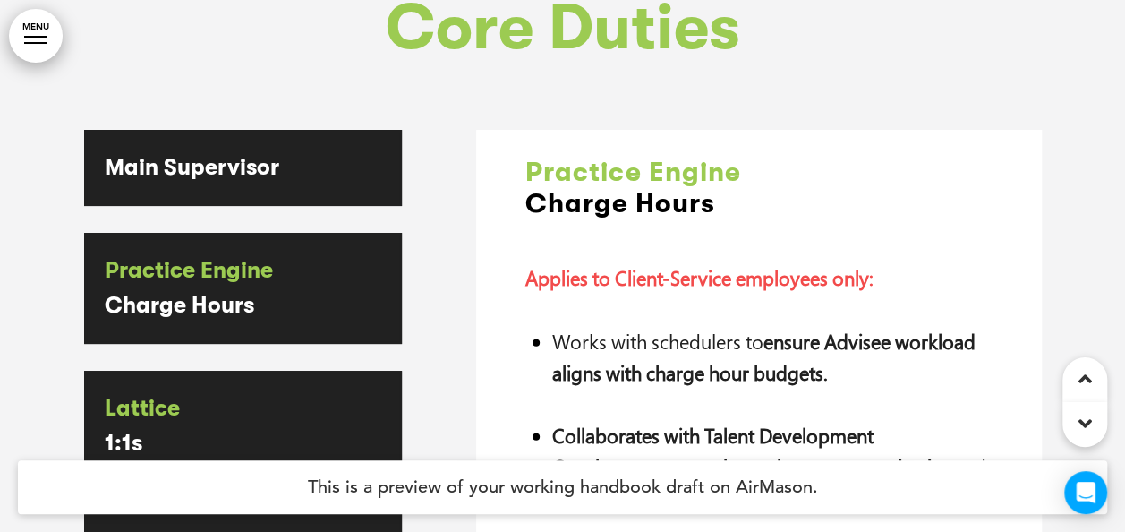
scroll to position [2506, 0]
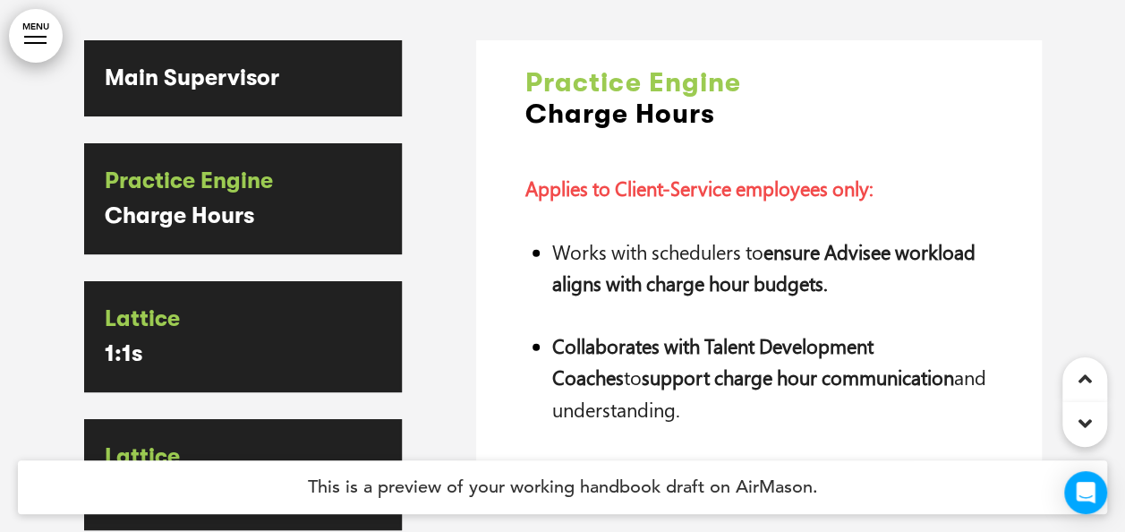
click at [209, 302] on p "Lattice" at bounding box center [243, 319] width 277 height 35
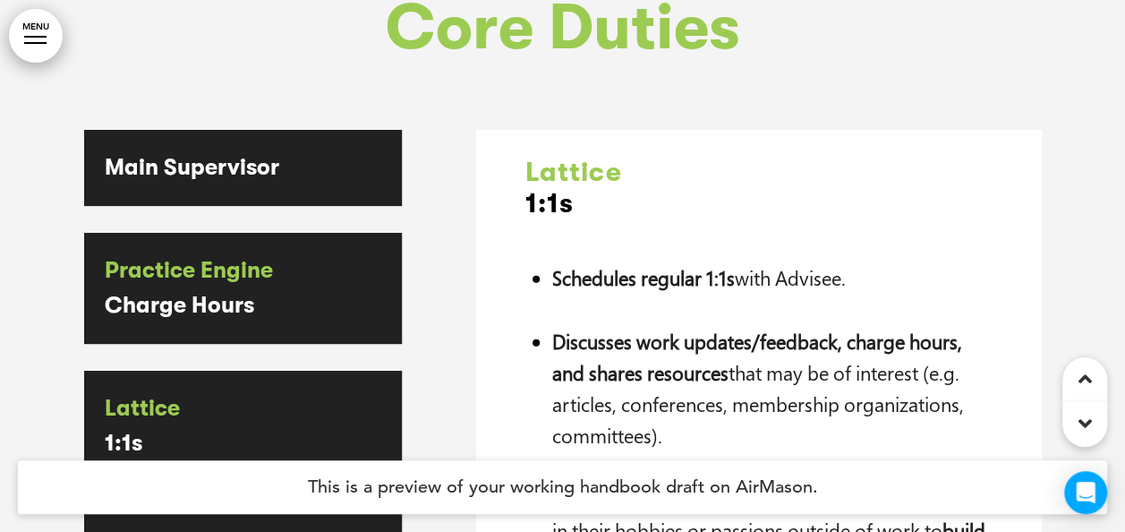
scroll to position [179, 0]
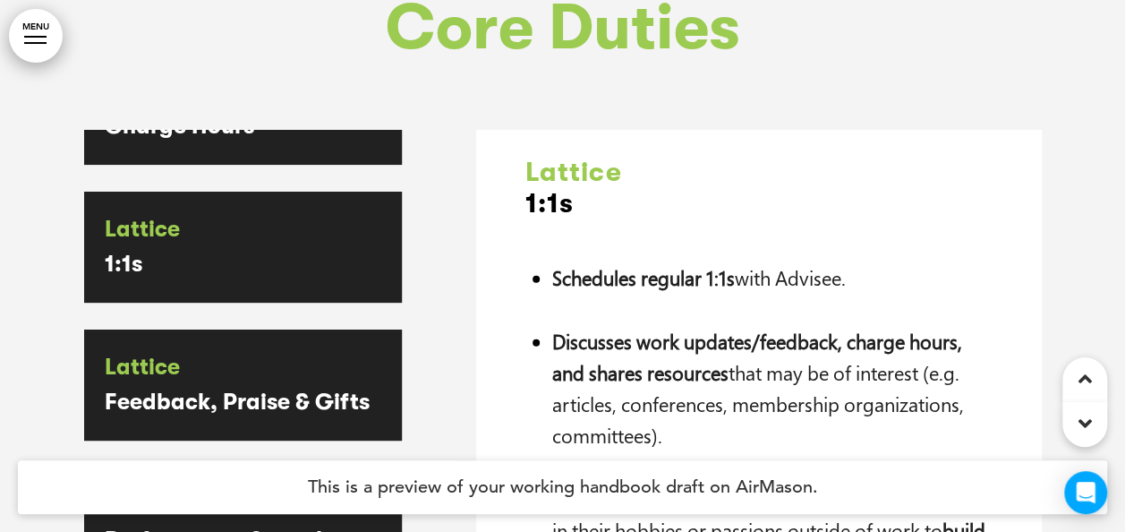
click at [217, 385] on p "Feedback, Praise & Gifts" at bounding box center [243, 402] width 277 height 35
